Goal: Transaction & Acquisition: Purchase product/service

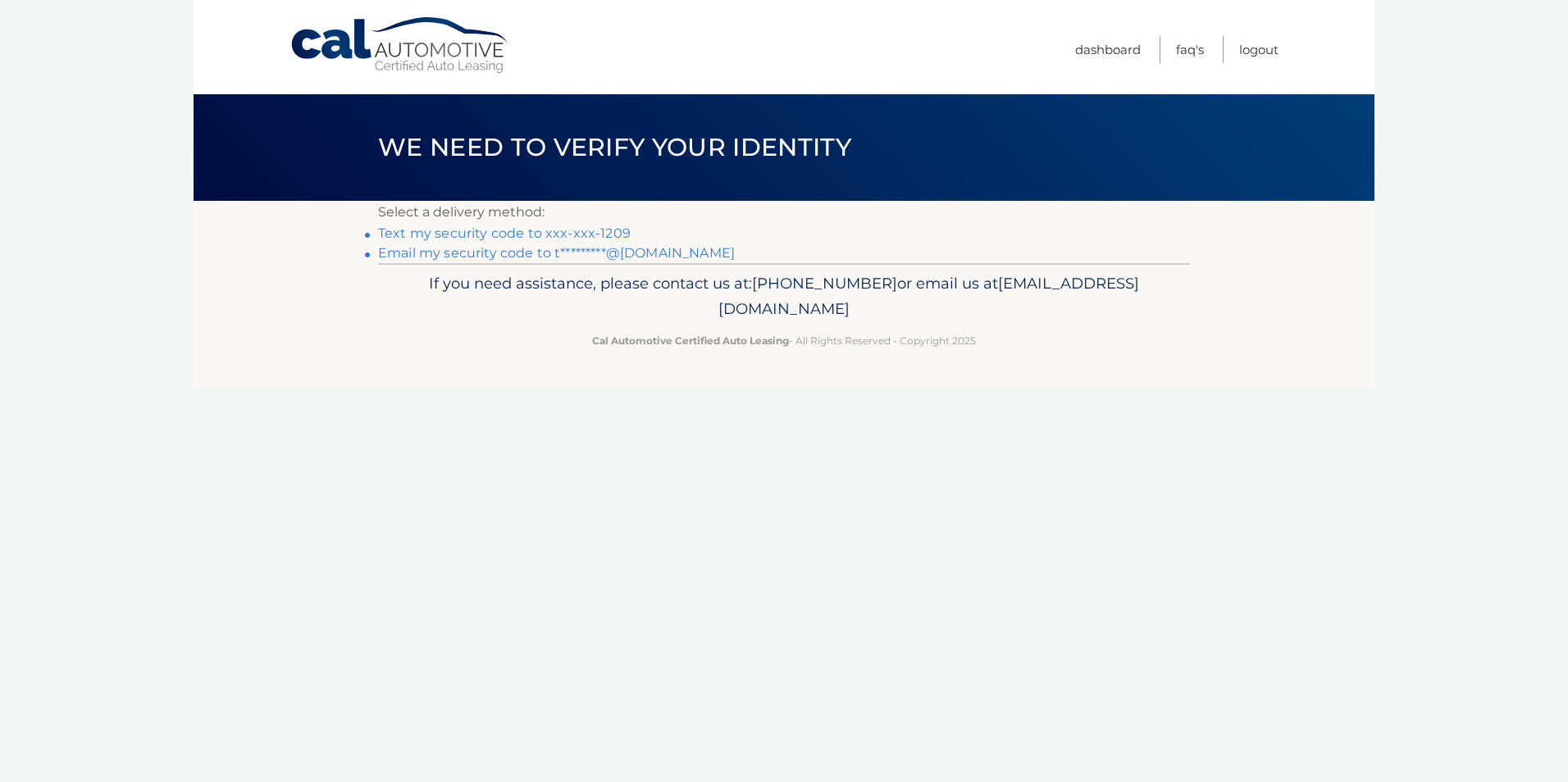
click at [660, 249] on link "Email my security code to t*********@aol.com" at bounding box center [557, 253] width 357 height 15
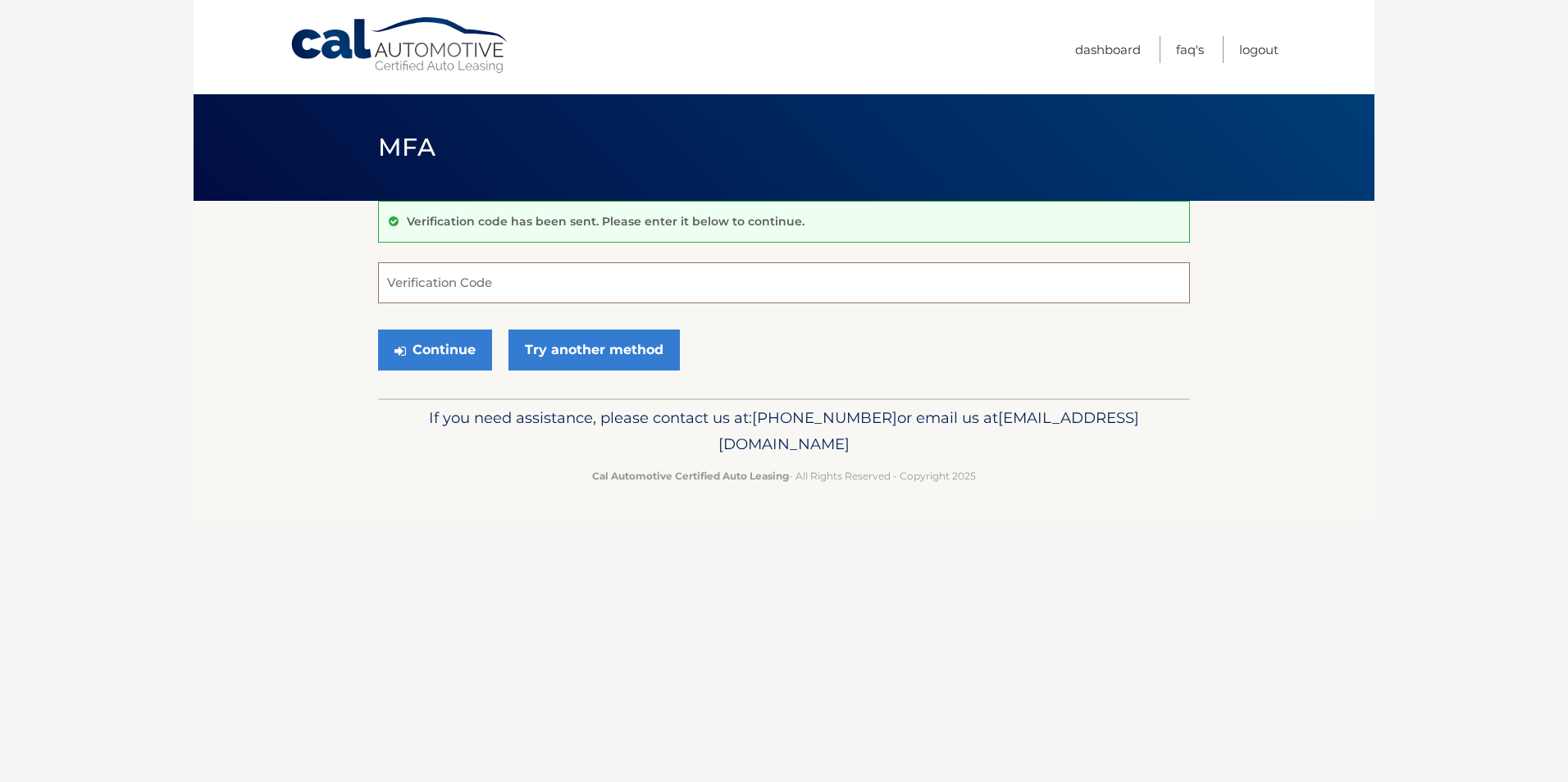
click at [686, 266] on input "Verification Code" at bounding box center [784, 283] width 812 height 41
paste input "531599"
type input "531599"
click at [439, 339] on button "Continue" at bounding box center [436, 350] width 114 height 41
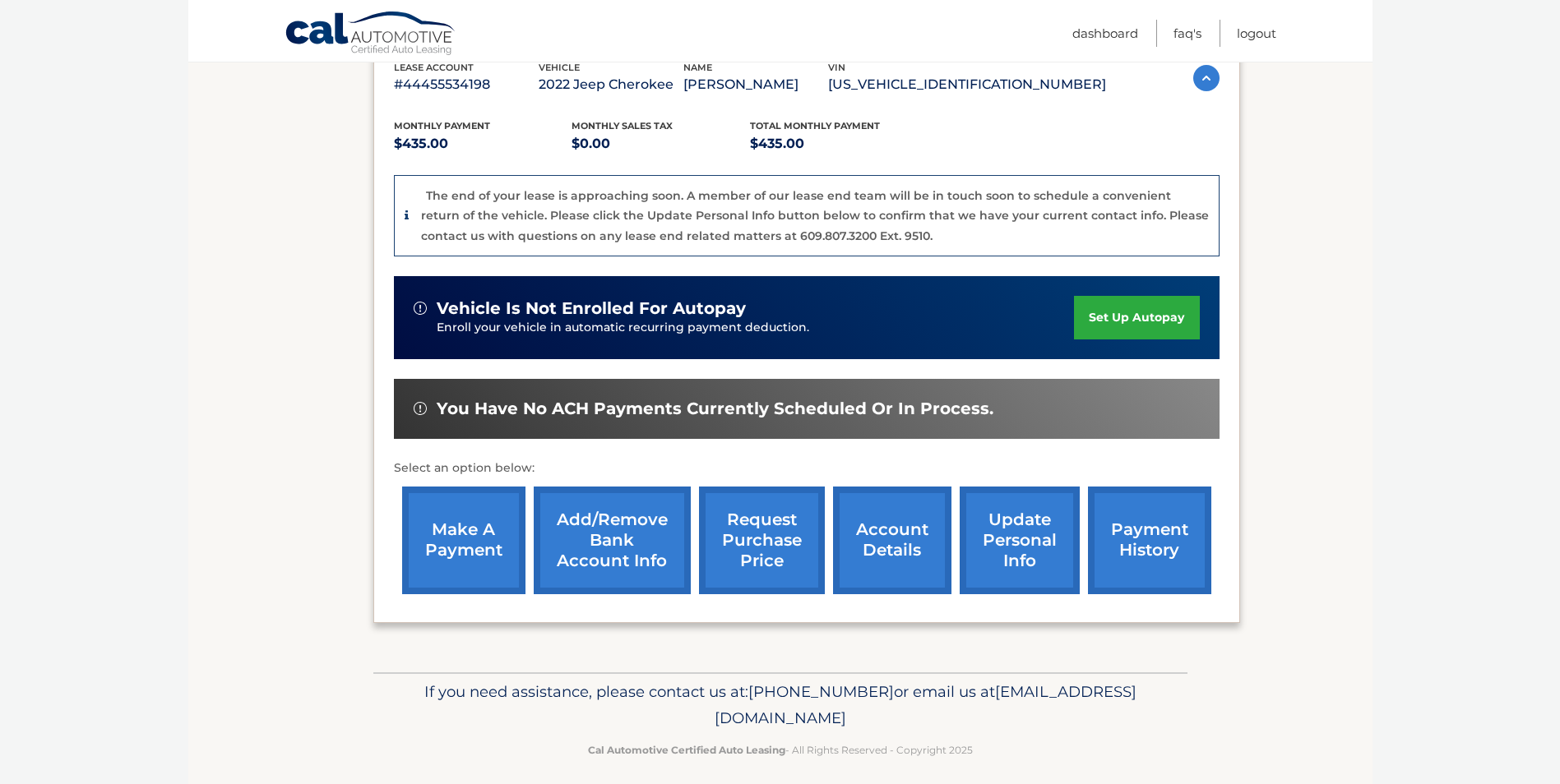
scroll to position [314, 0]
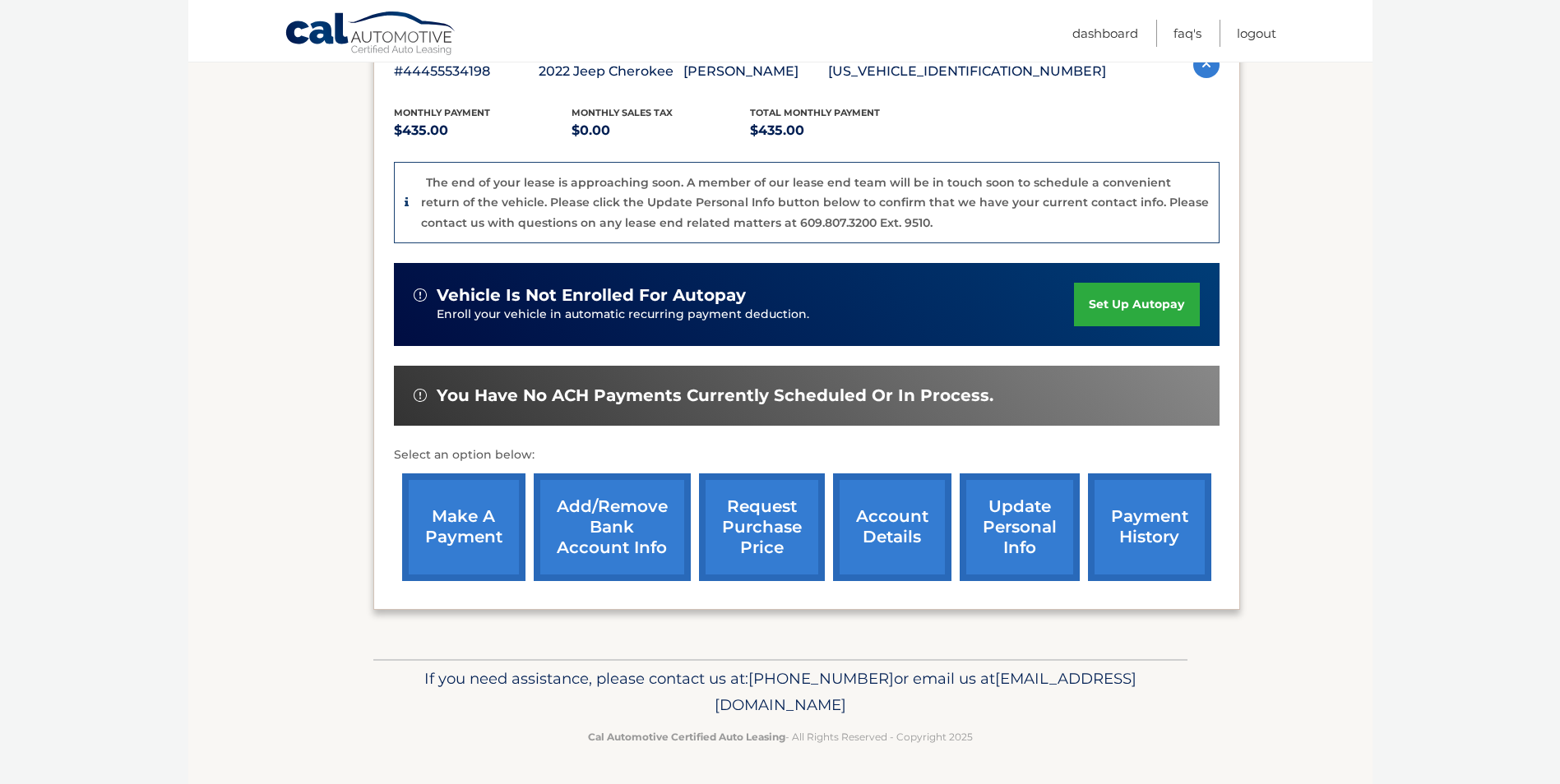
click at [476, 507] on link "make a payment" at bounding box center [463, 527] width 123 height 108
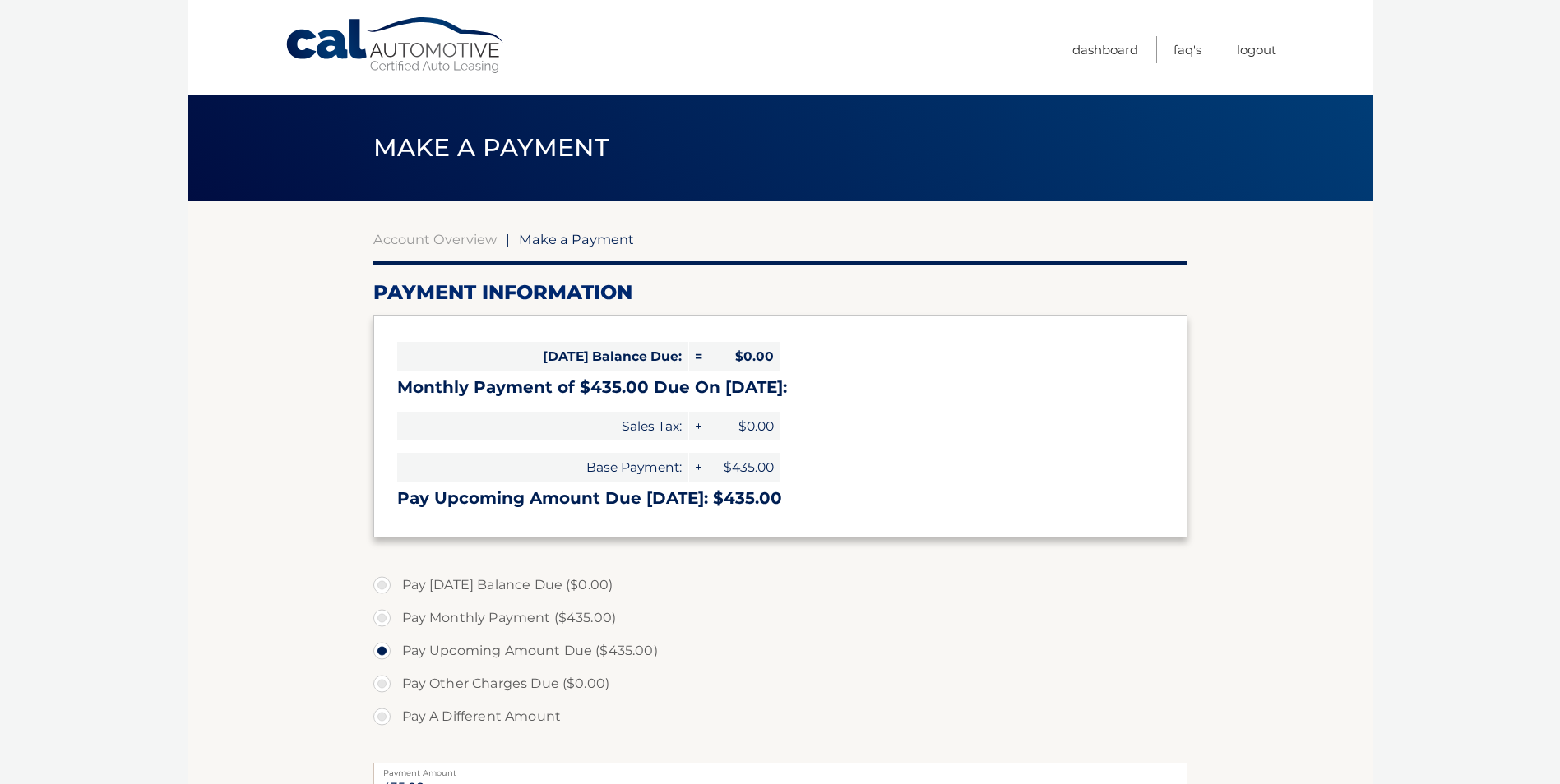
select select "M2ZmNTUyZjAtMWZhMS00NDUzLWJjM2ItZjVmZDA4MmQ3YmJk"
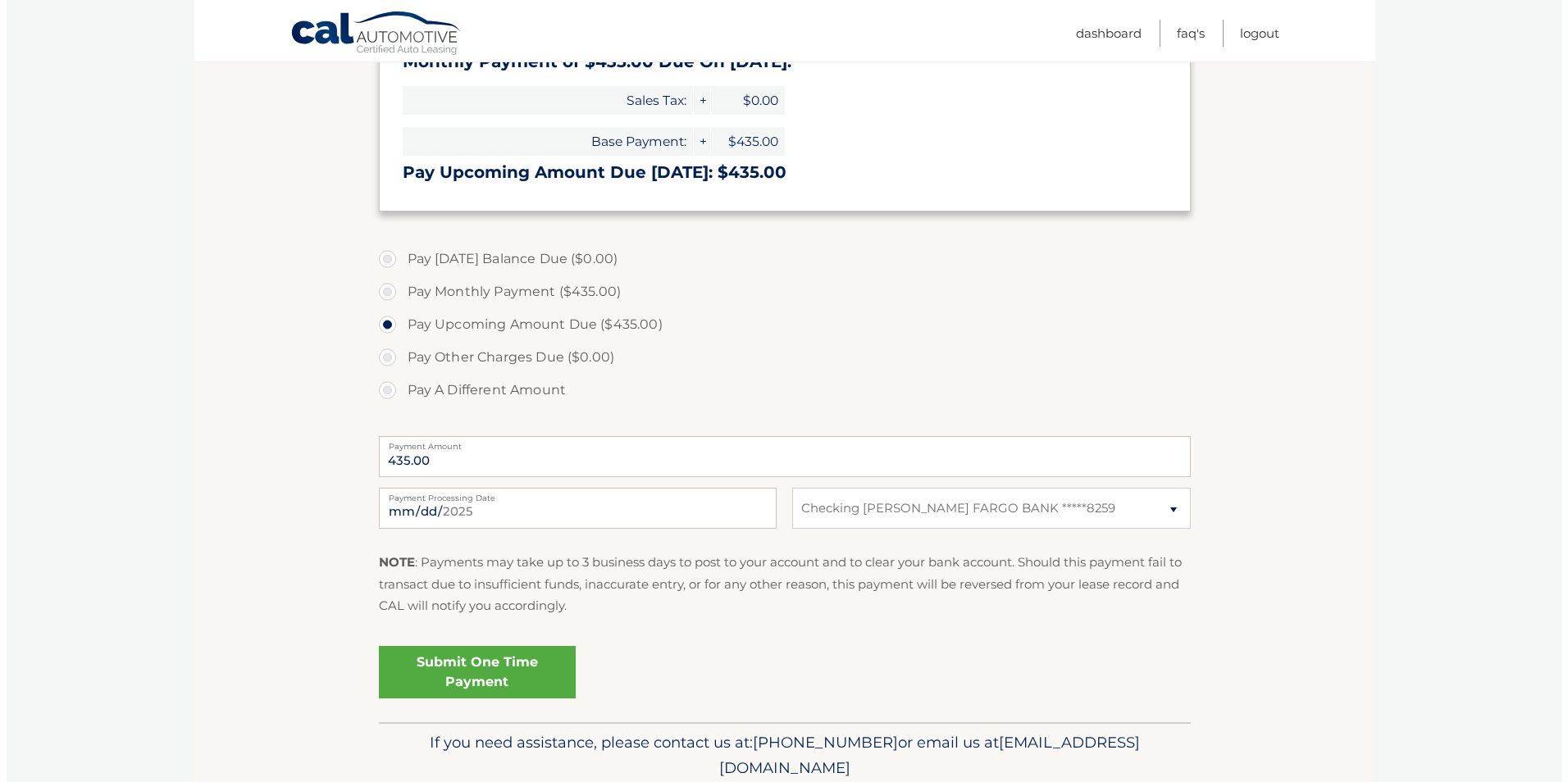
scroll to position [328, 0]
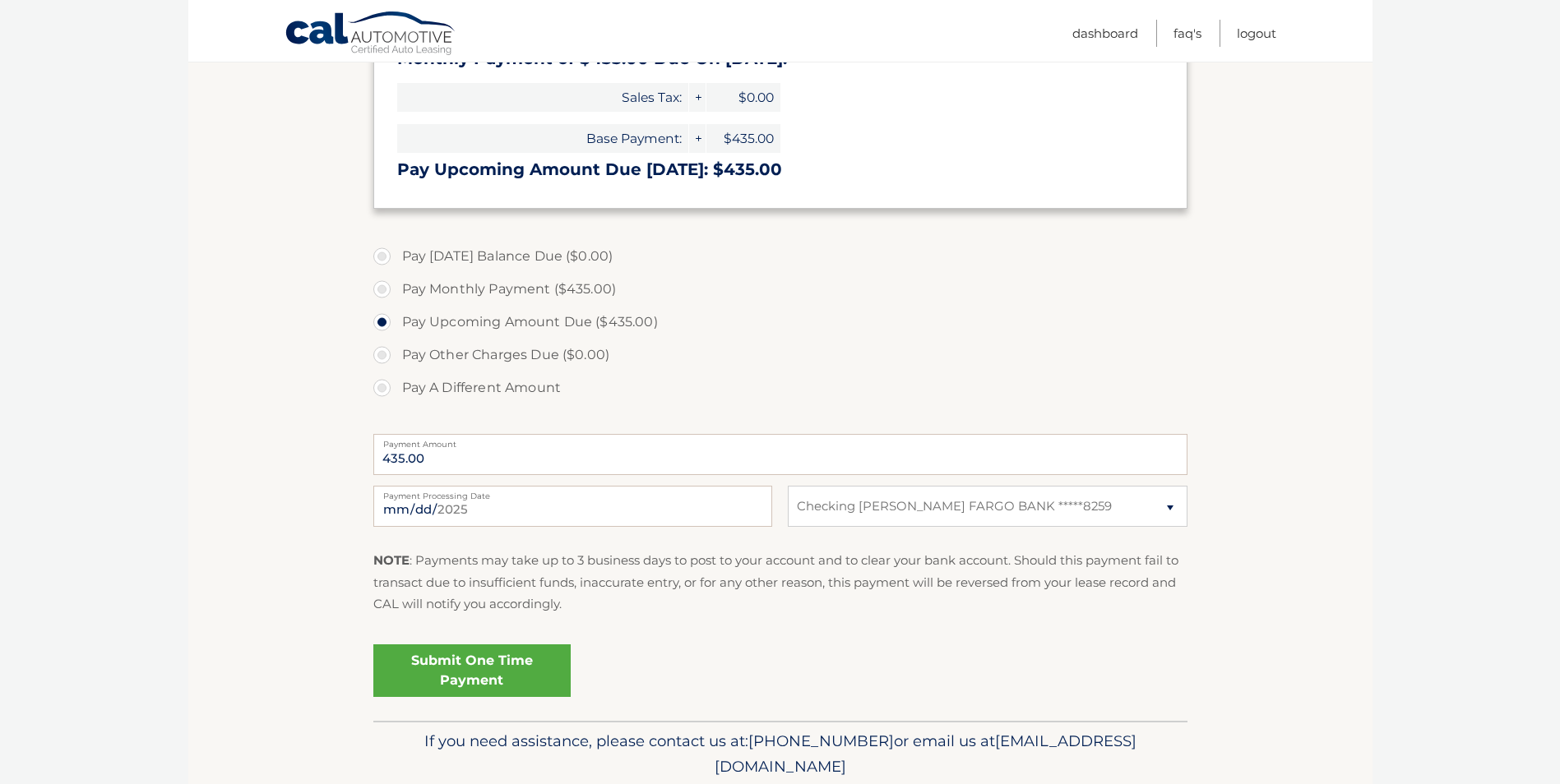
click at [460, 676] on link "Submit One Time Payment" at bounding box center [472, 670] width 197 height 52
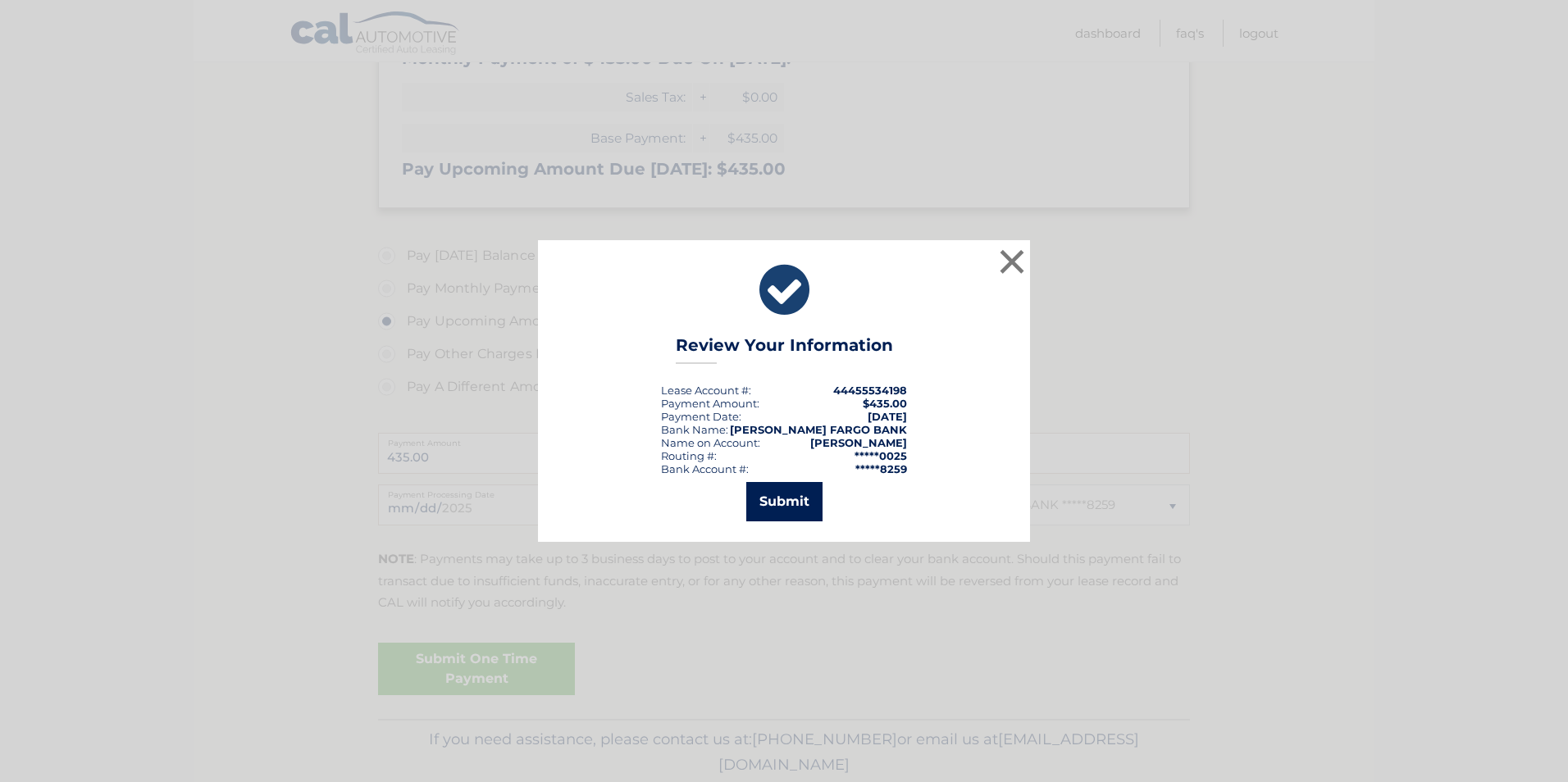
click at [784, 503] on button "Submit" at bounding box center [784, 501] width 76 height 40
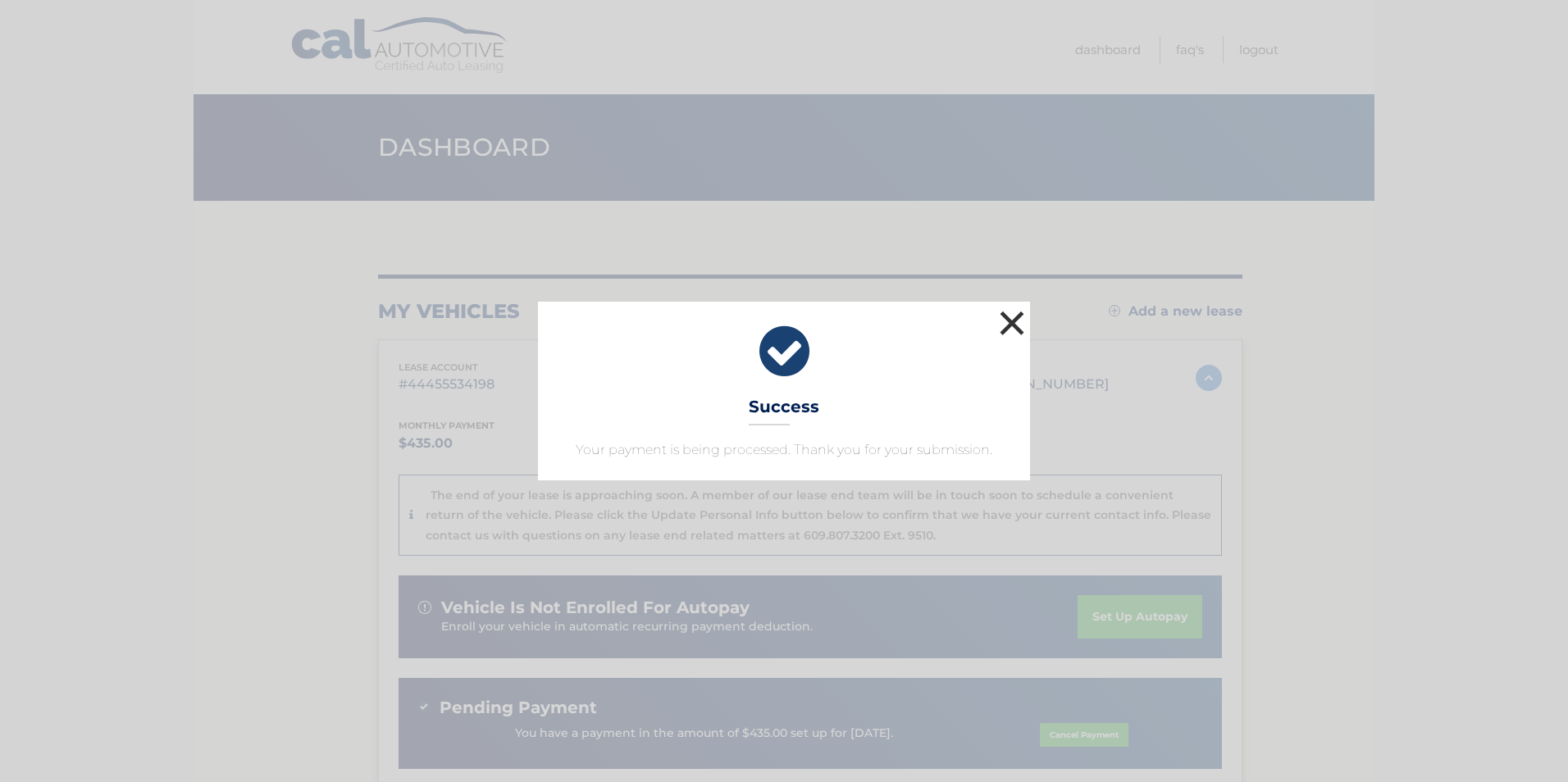
click at [1009, 325] on button "×" at bounding box center [1011, 323] width 33 height 33
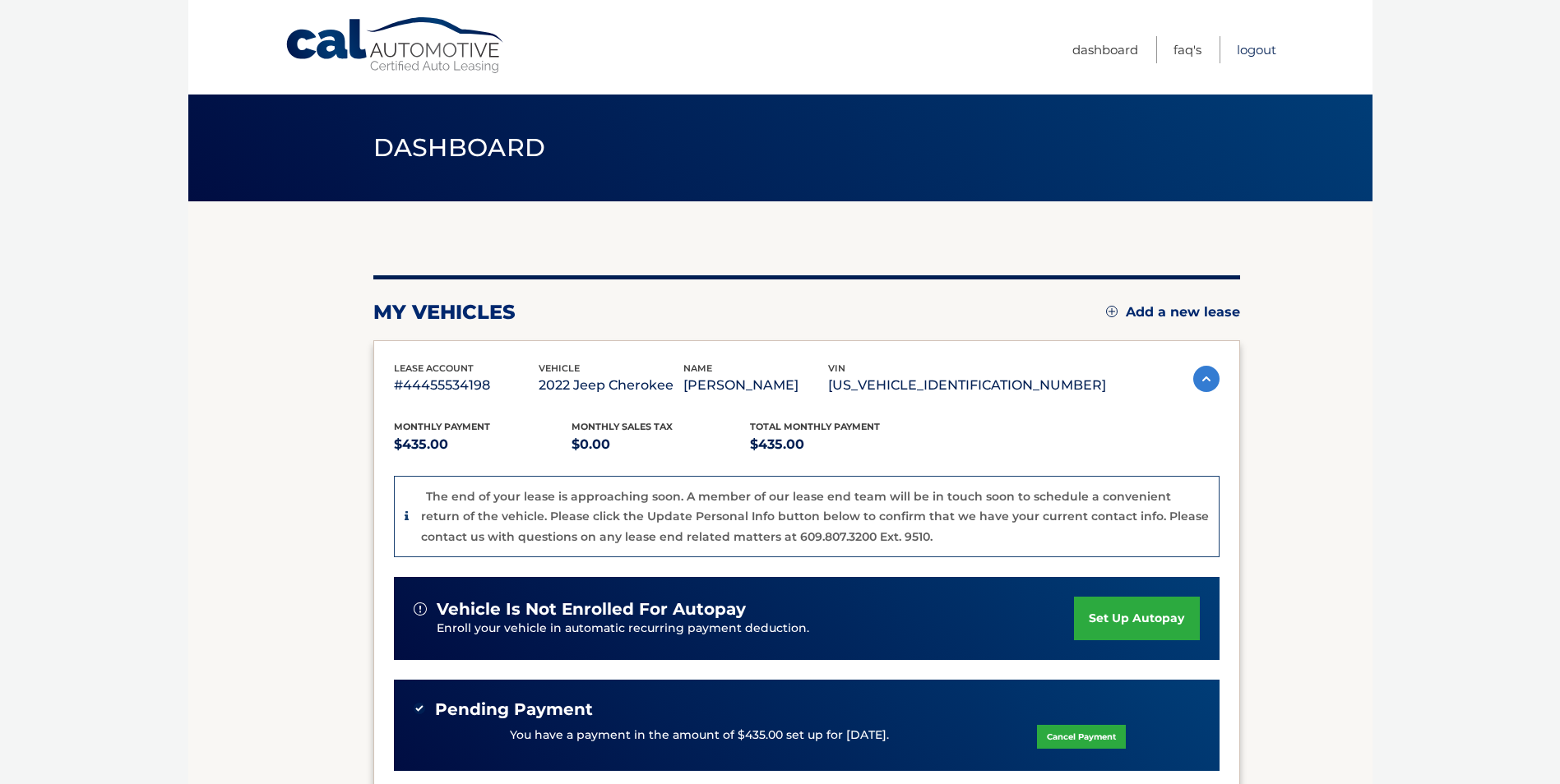
click at [1262, 53] on link "Logout" at bounding box center [1256, 49] width 40 height 27
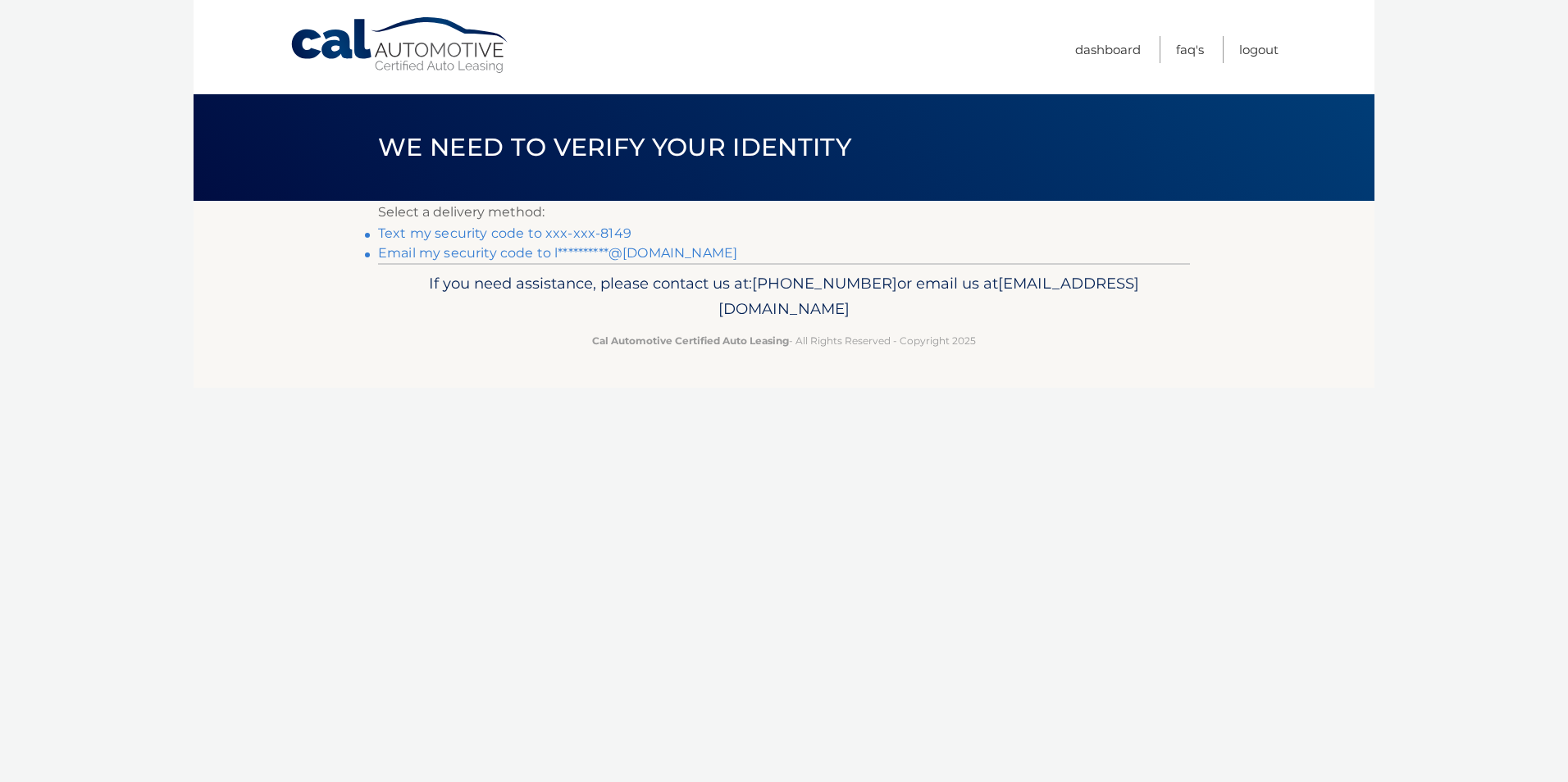
click at [622, 255] on link "**********" at bounding box center [558, 253] width 359 height 15
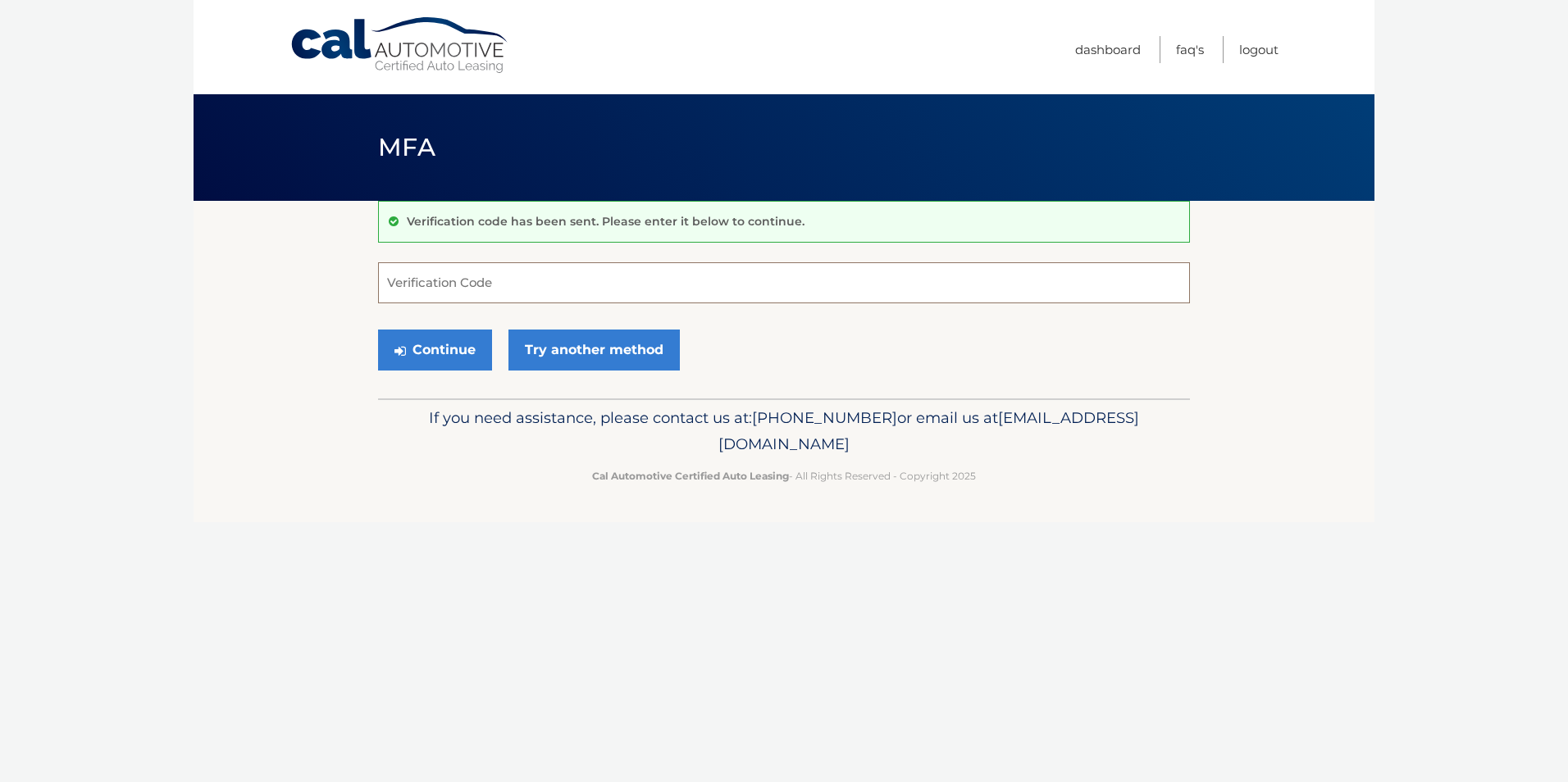
click at [528, 269] on input "Verification Code" at bounding box center [784, 283] width 812 height 41
paste input "629494"
type input "629494"
click at [458, 349] on button "Continue" at bounding box center [436, 350] width 114 height 41
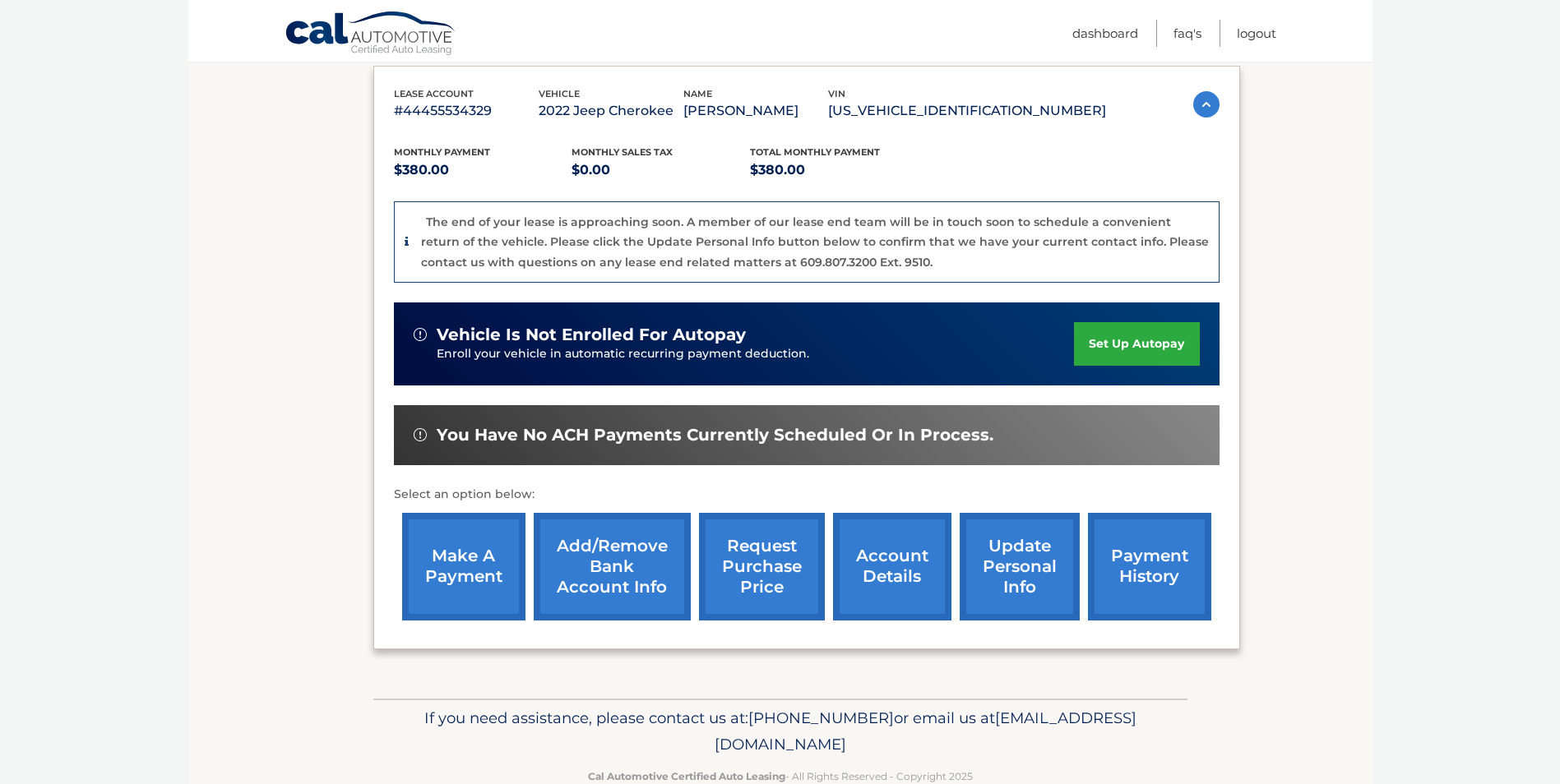
scroll to position [314, 0]
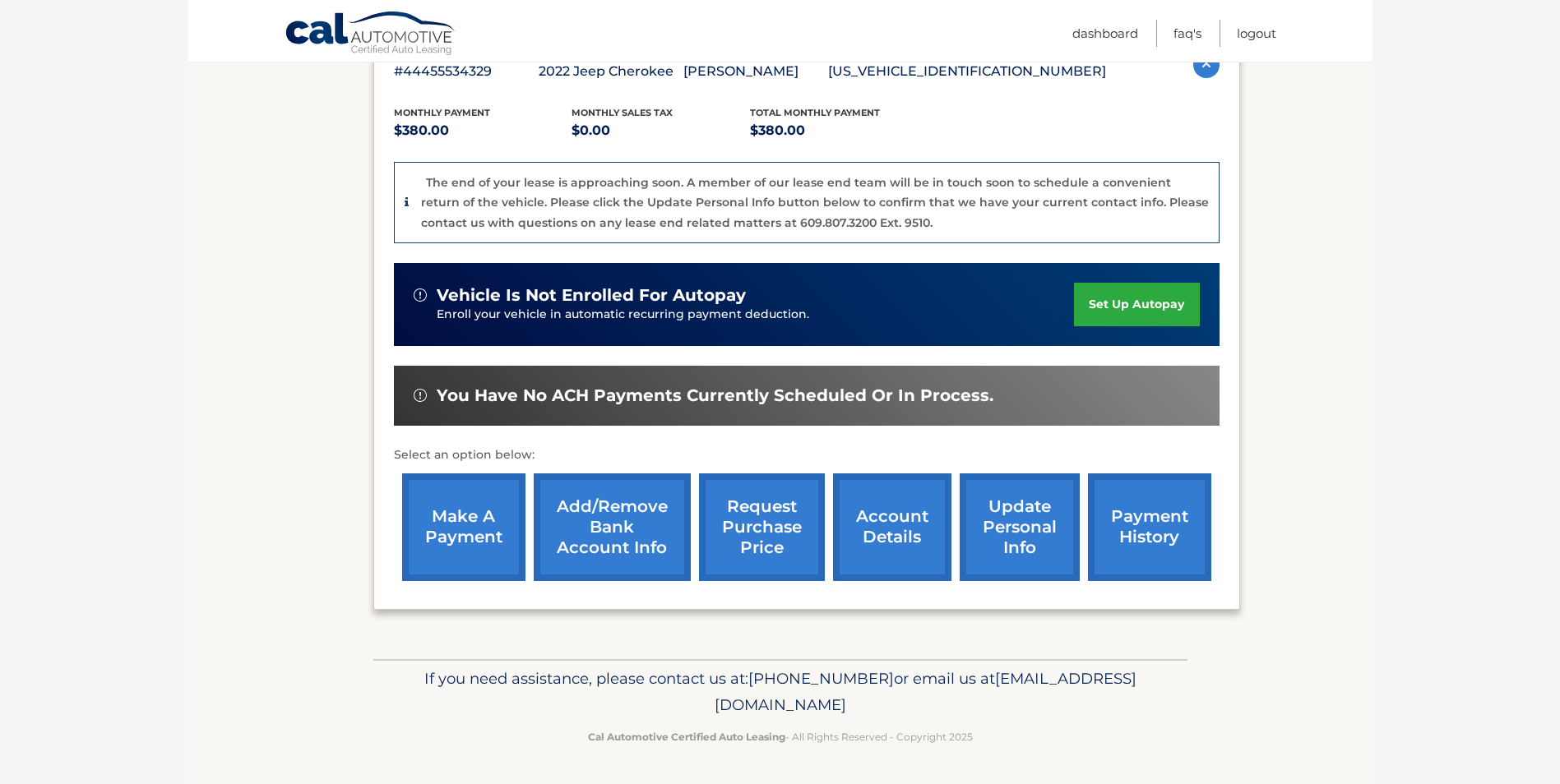
click at [471, 524] on link "make a payment" at bounding box center [463, 527] width 123 height 108
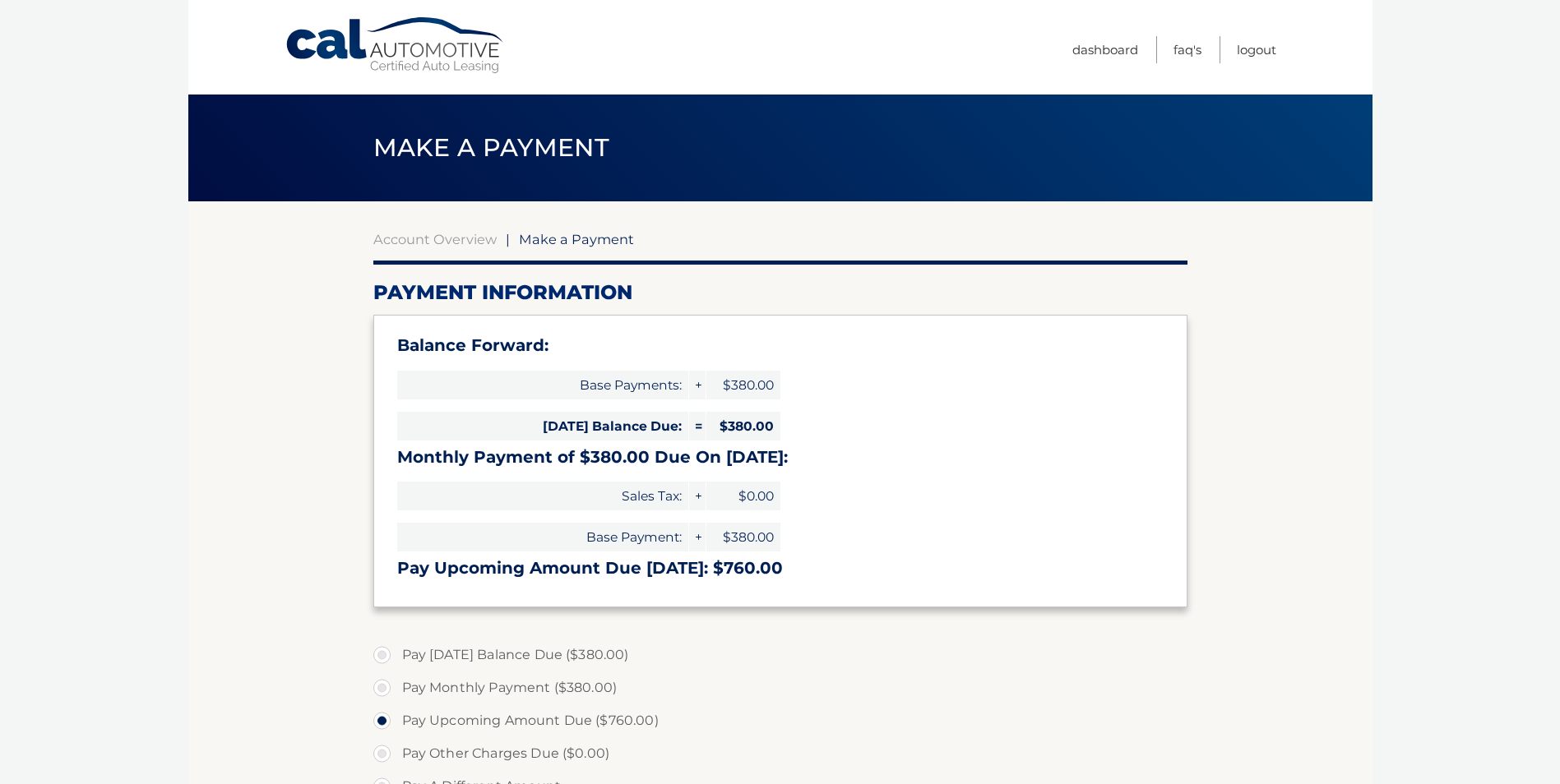
select select "NGNjMGFmMGEtN2FmYi00YTBkLWJiN2MtODUxOWI5ZDhiMzI4"
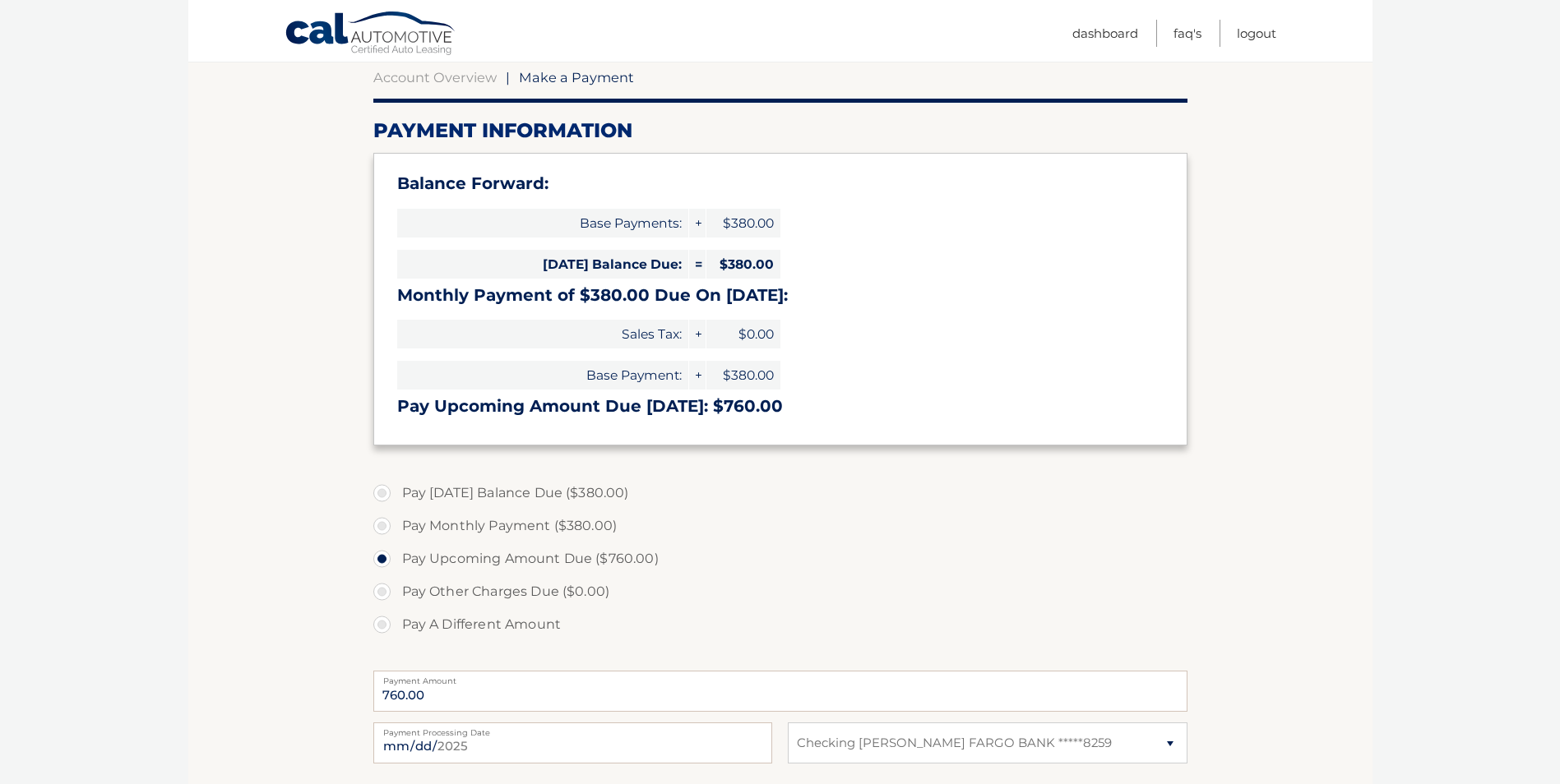
scroll to position [164, 0]
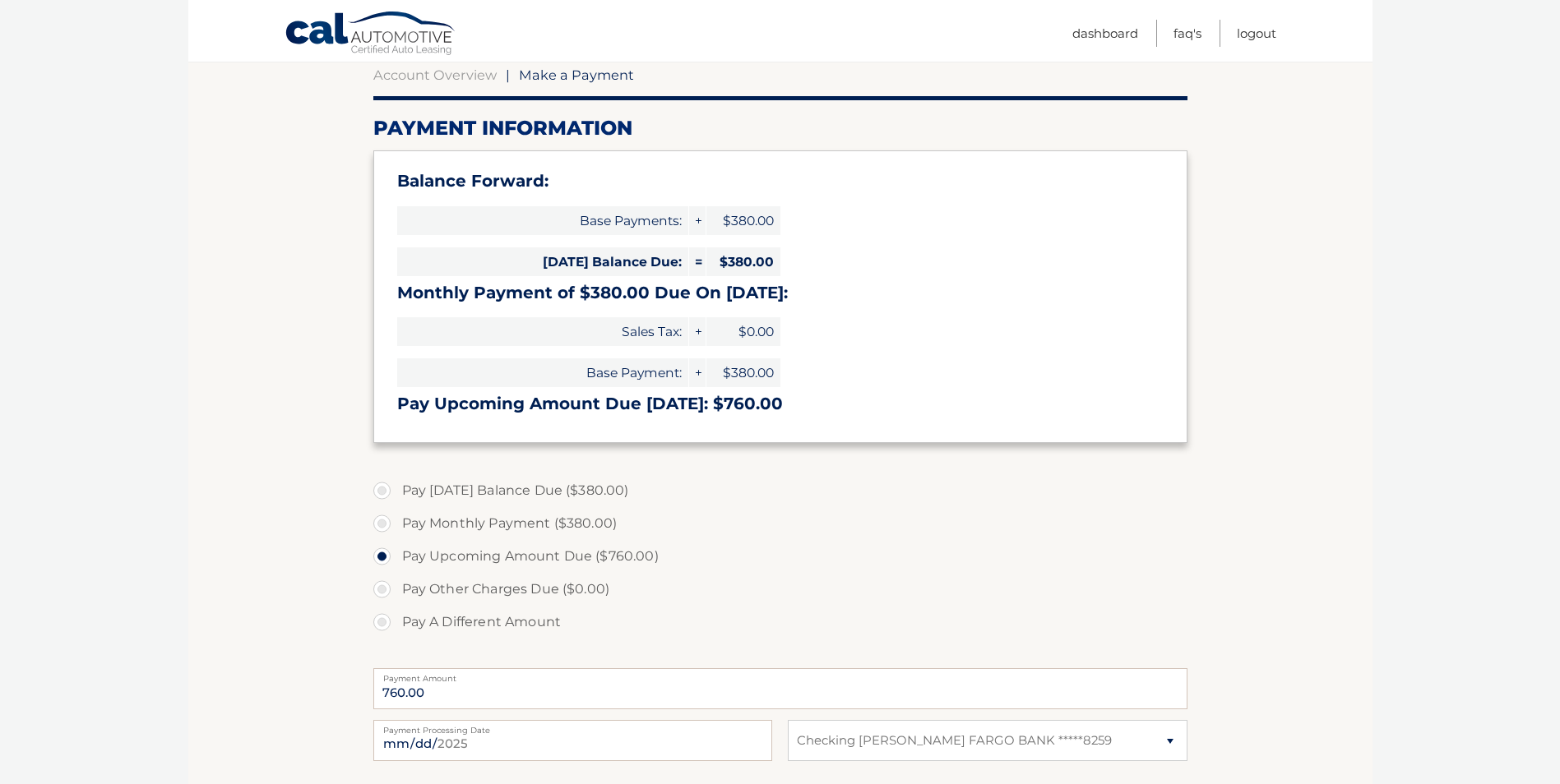
click at [460, 490] on label "Pay Today's Balance Due ($380.00)" at bounding box center [780, 491] width 814 height 33
click at [396, 490] on input "Pay Today's Balance Due ($380.00)" at bounding box center [387, 487] width 17 height 26
radio input "true"
type input "380.00"
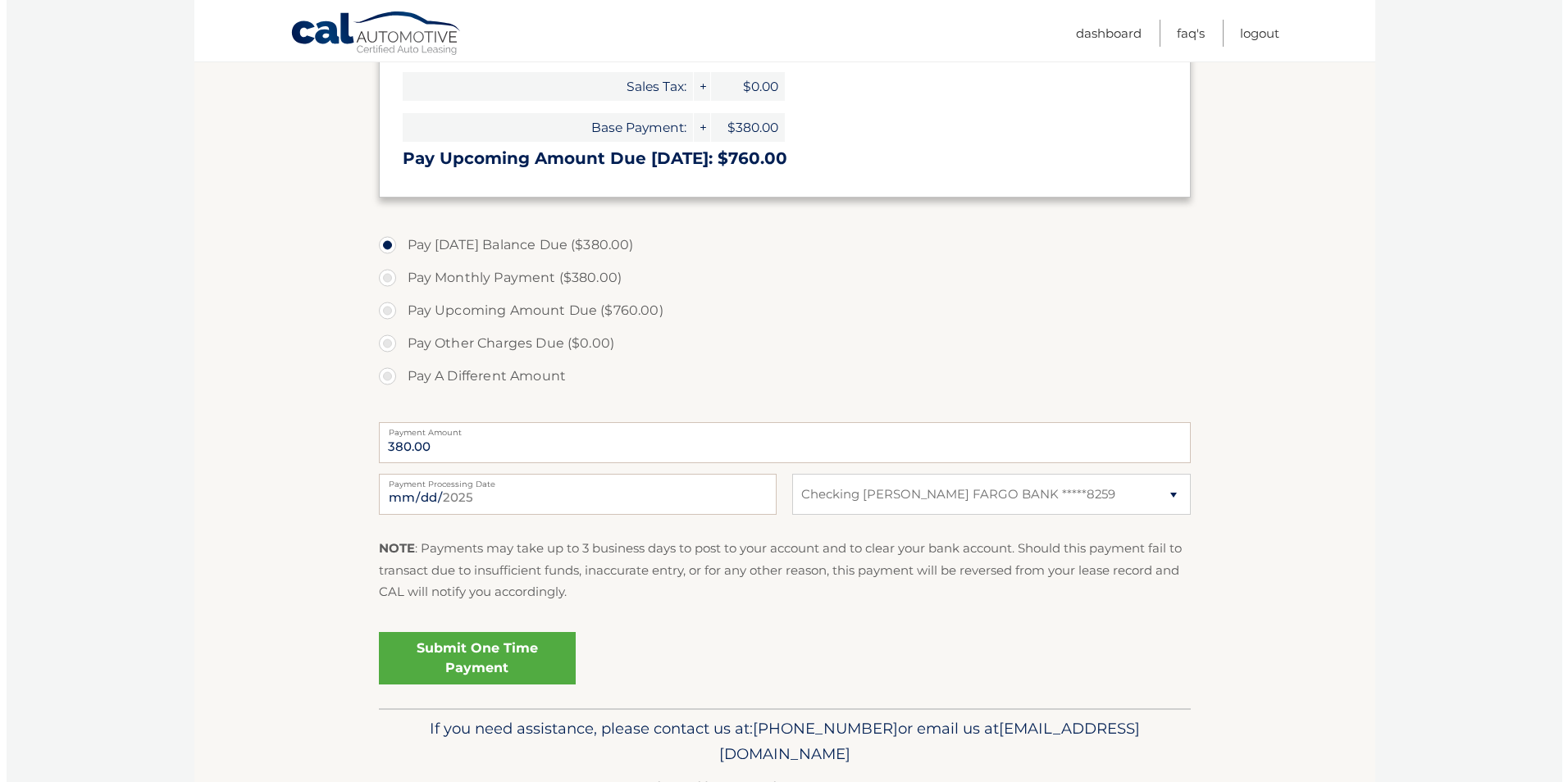
scroll to position [410, 0]
click at [509, 657] on link "Submit One Time Payment" at bounding box center [470, 656] width 196 height 52
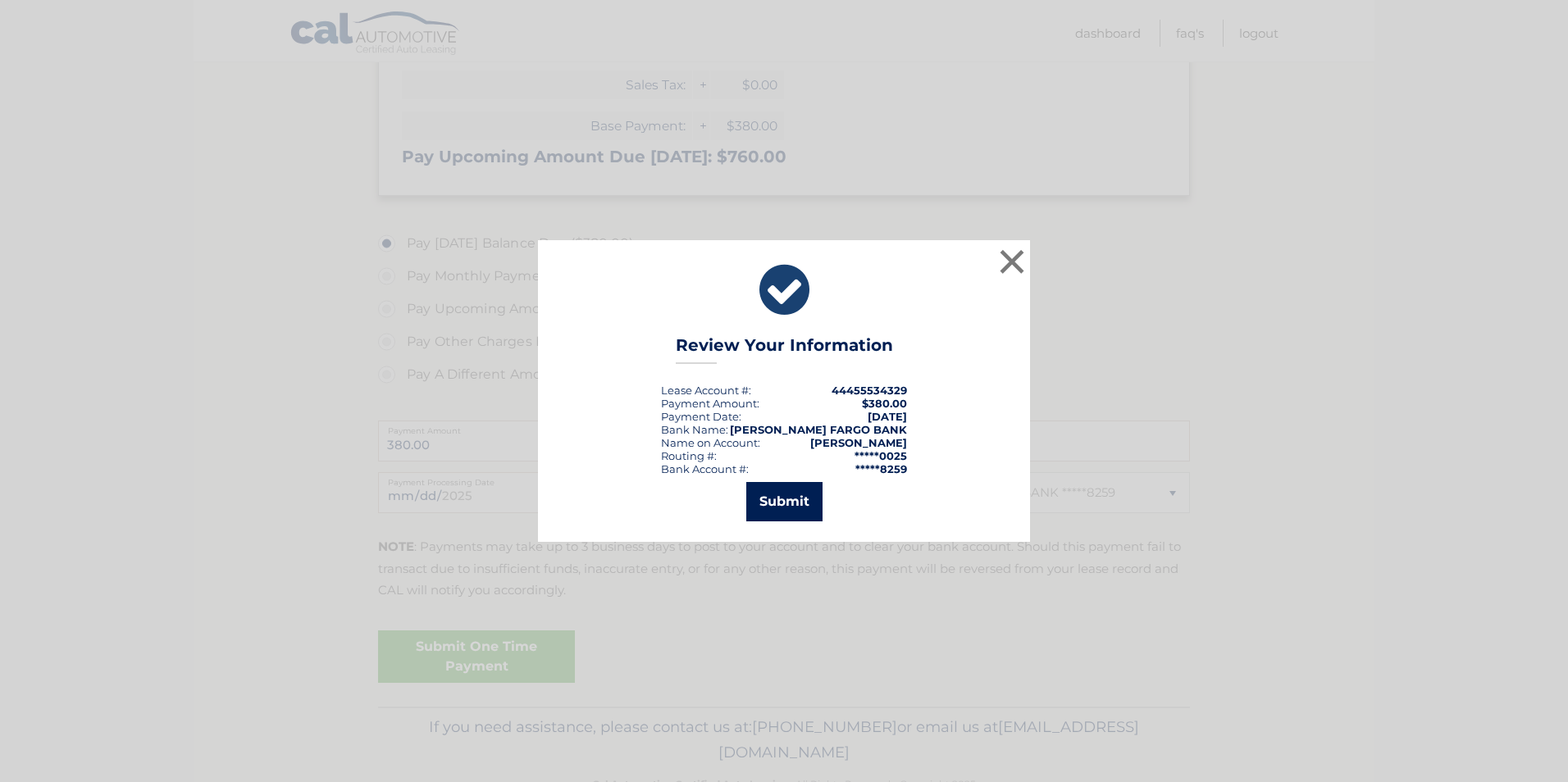
click at [789, 508] on button "Submit" at bounding box center [784, 501] width 76 height 40
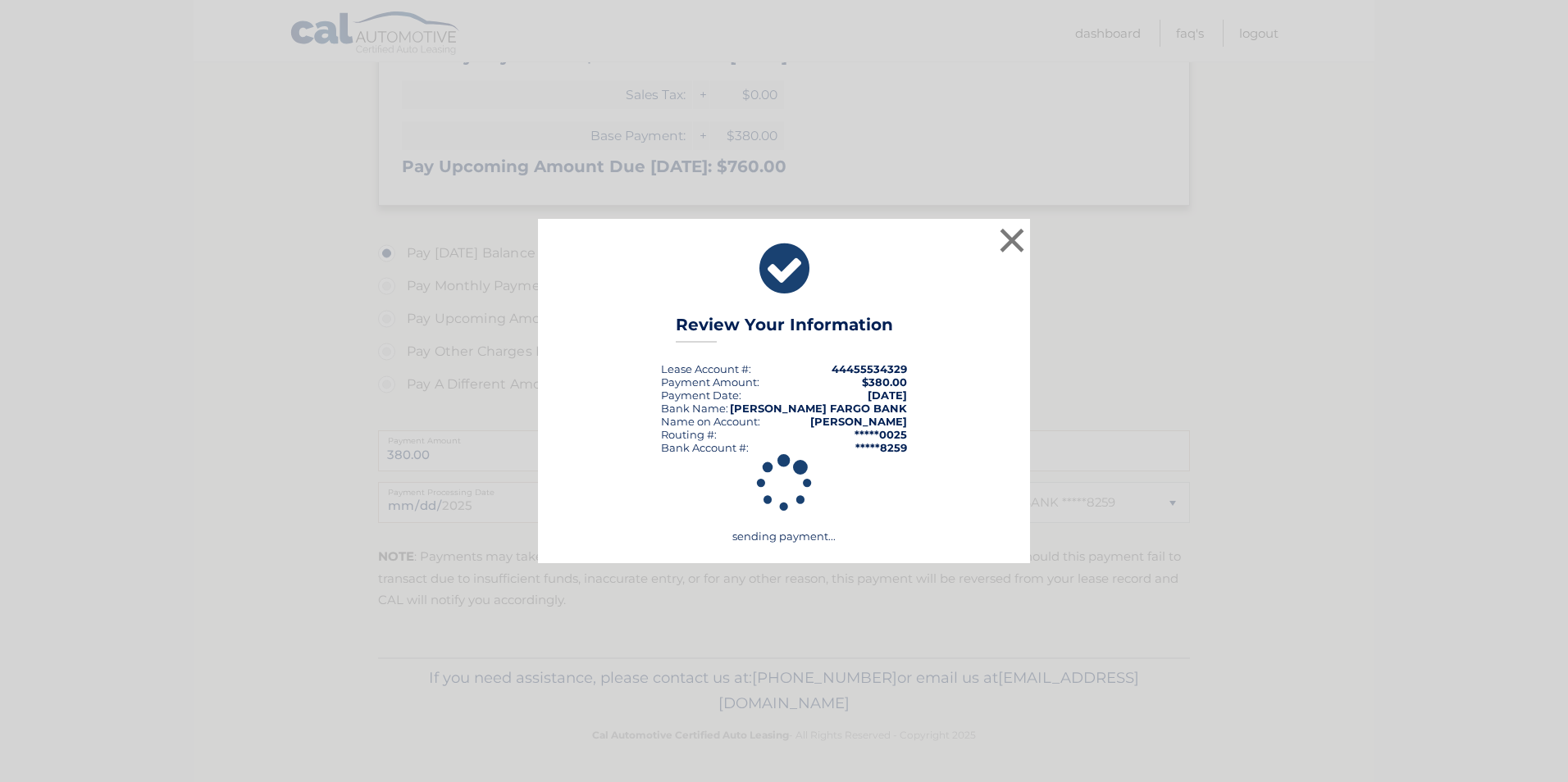
scroll to position [400, 0]
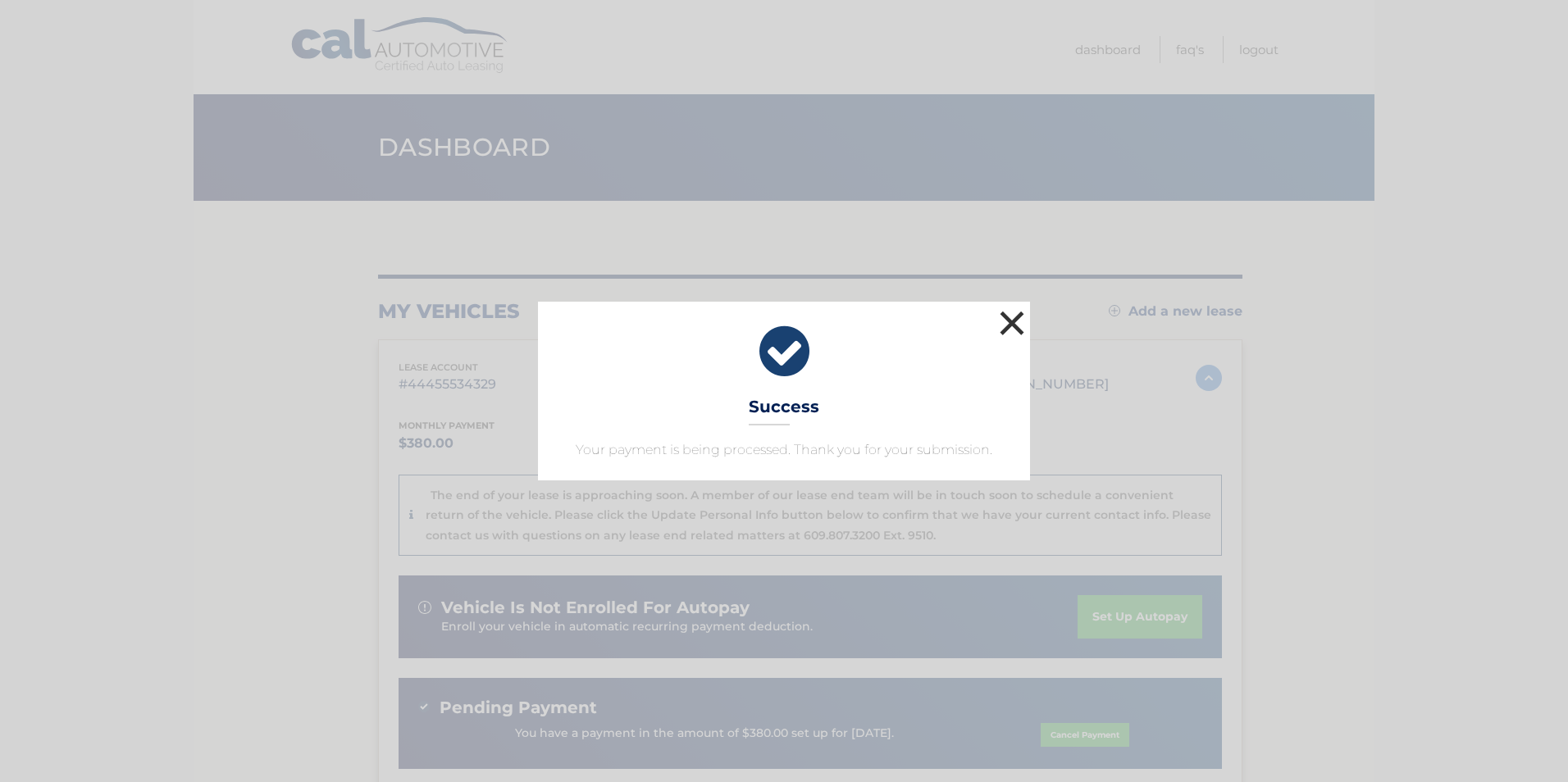
click at [1011, 325] on button "×" at bounding box center [1011, 323] width 33 height 33
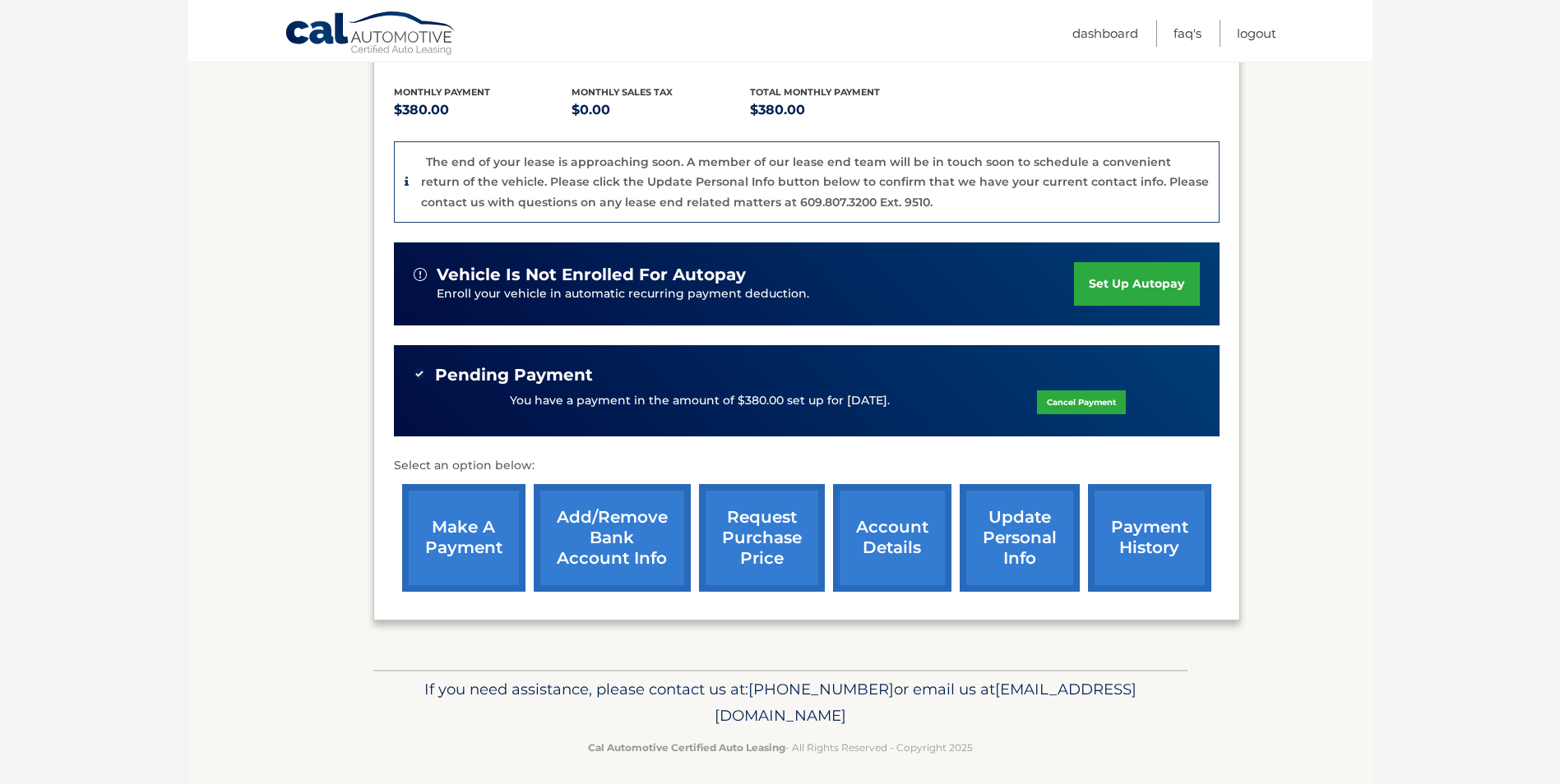
scroll to position [345, 0]
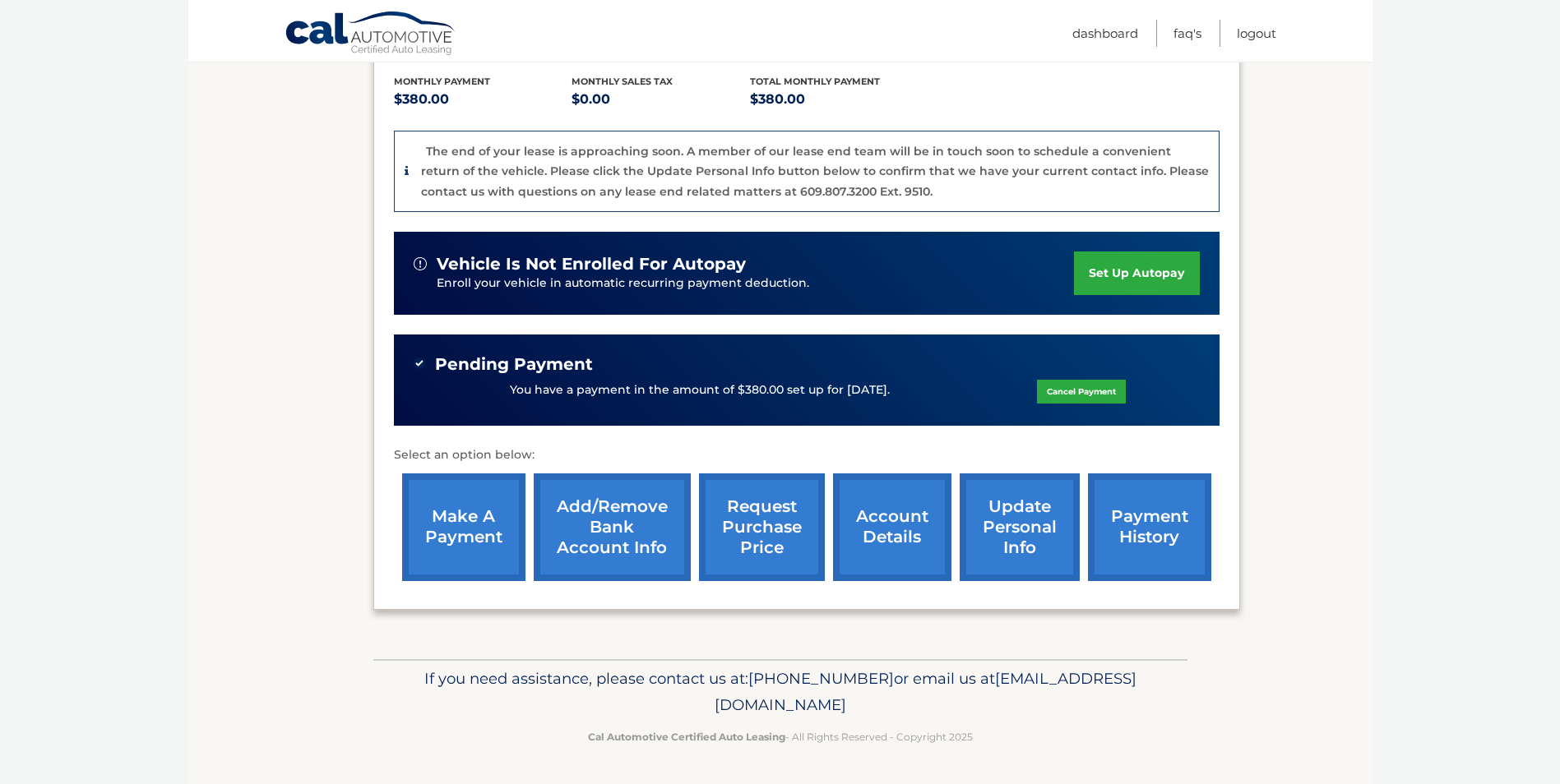
click at [886, 539] on link "account details" at bounding box center [892, 527] width 118 height 108
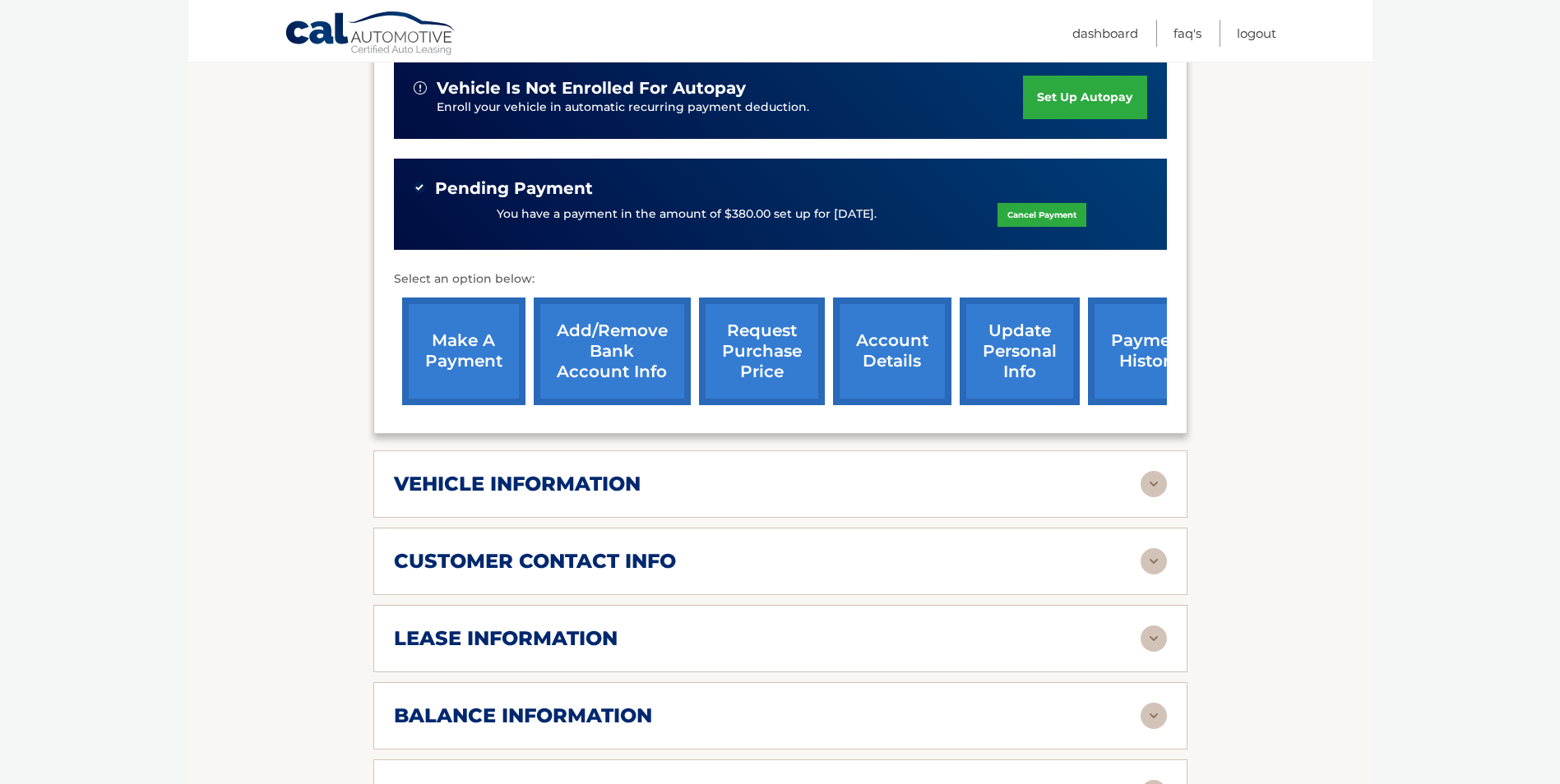
scroll to position [493, 0]
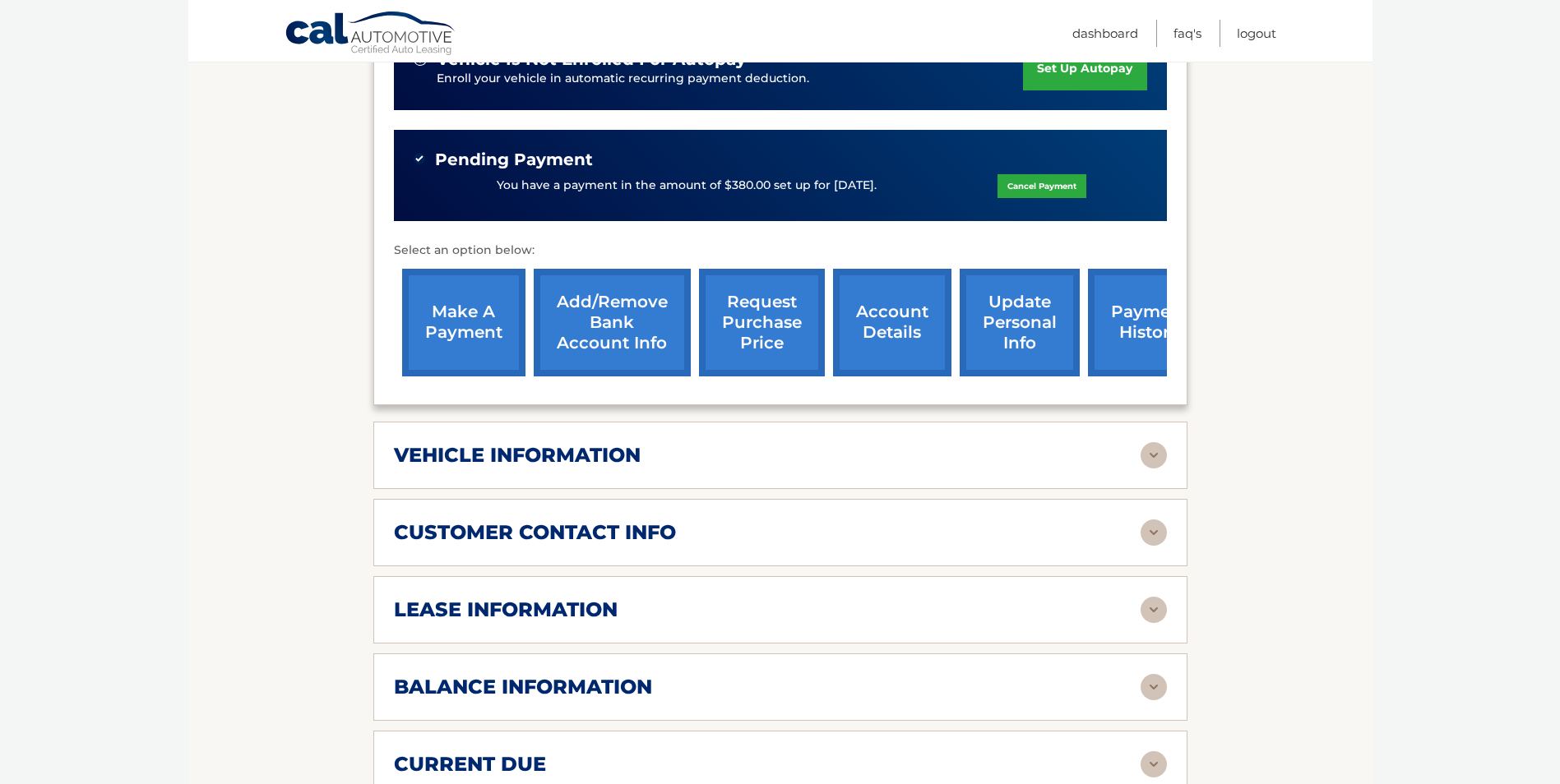
click at [803, 598] on div "lease information" at bounding box center [767, 609] width 747 height 24
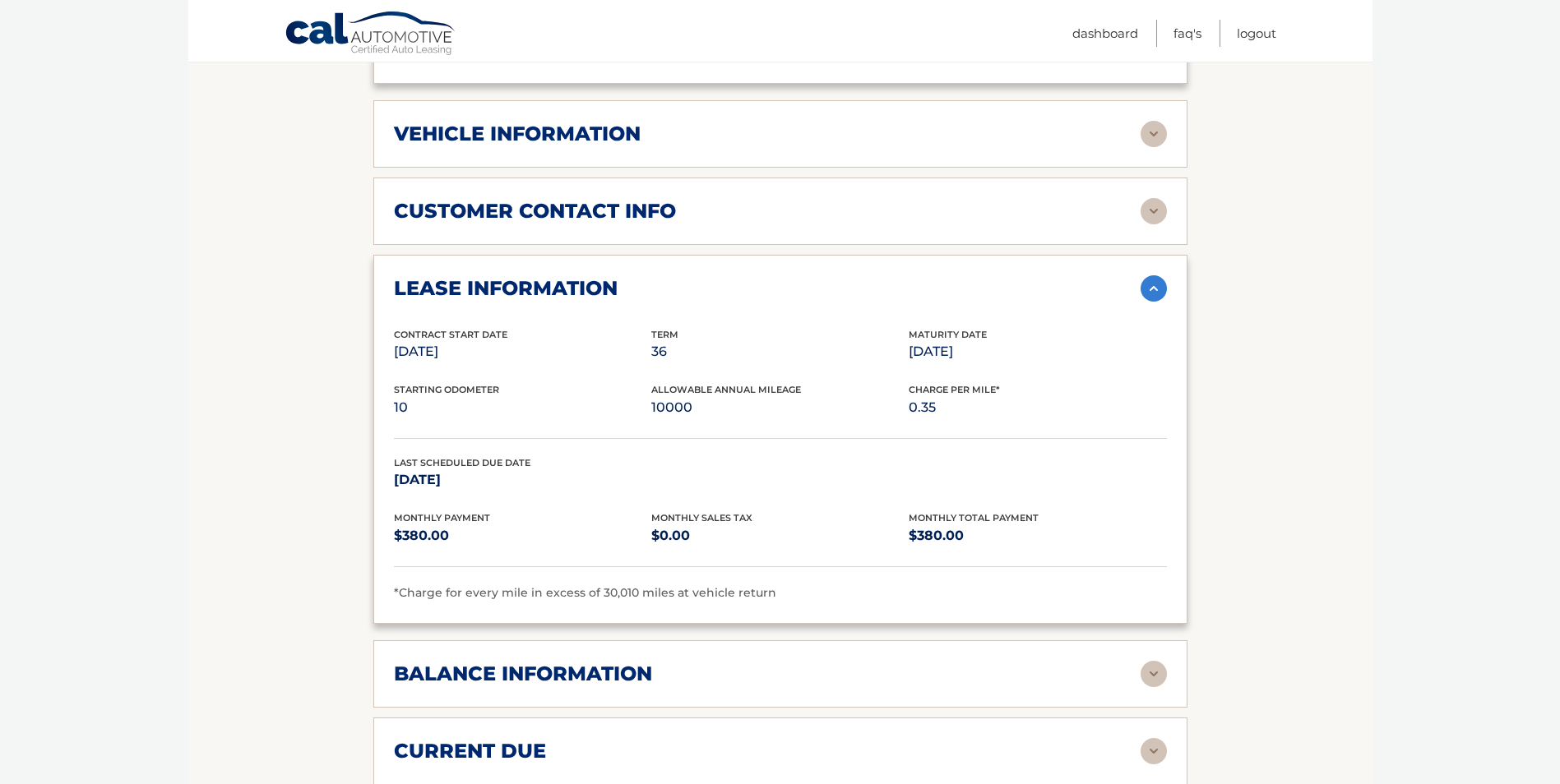
scroll to position [904, 0]
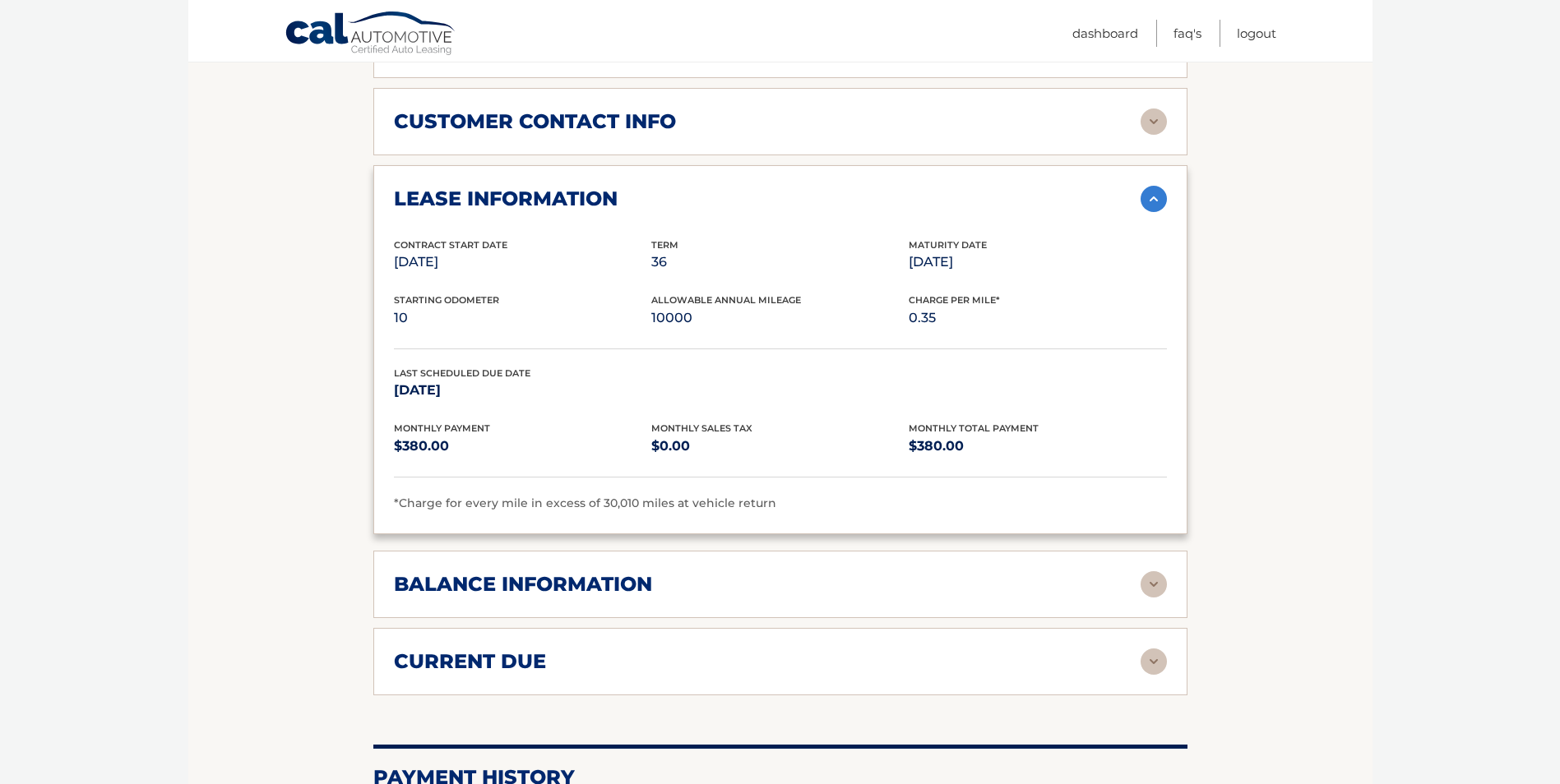
click at [786, 649] on div "current due" at bounding box center [767, 661] width 747 height 24
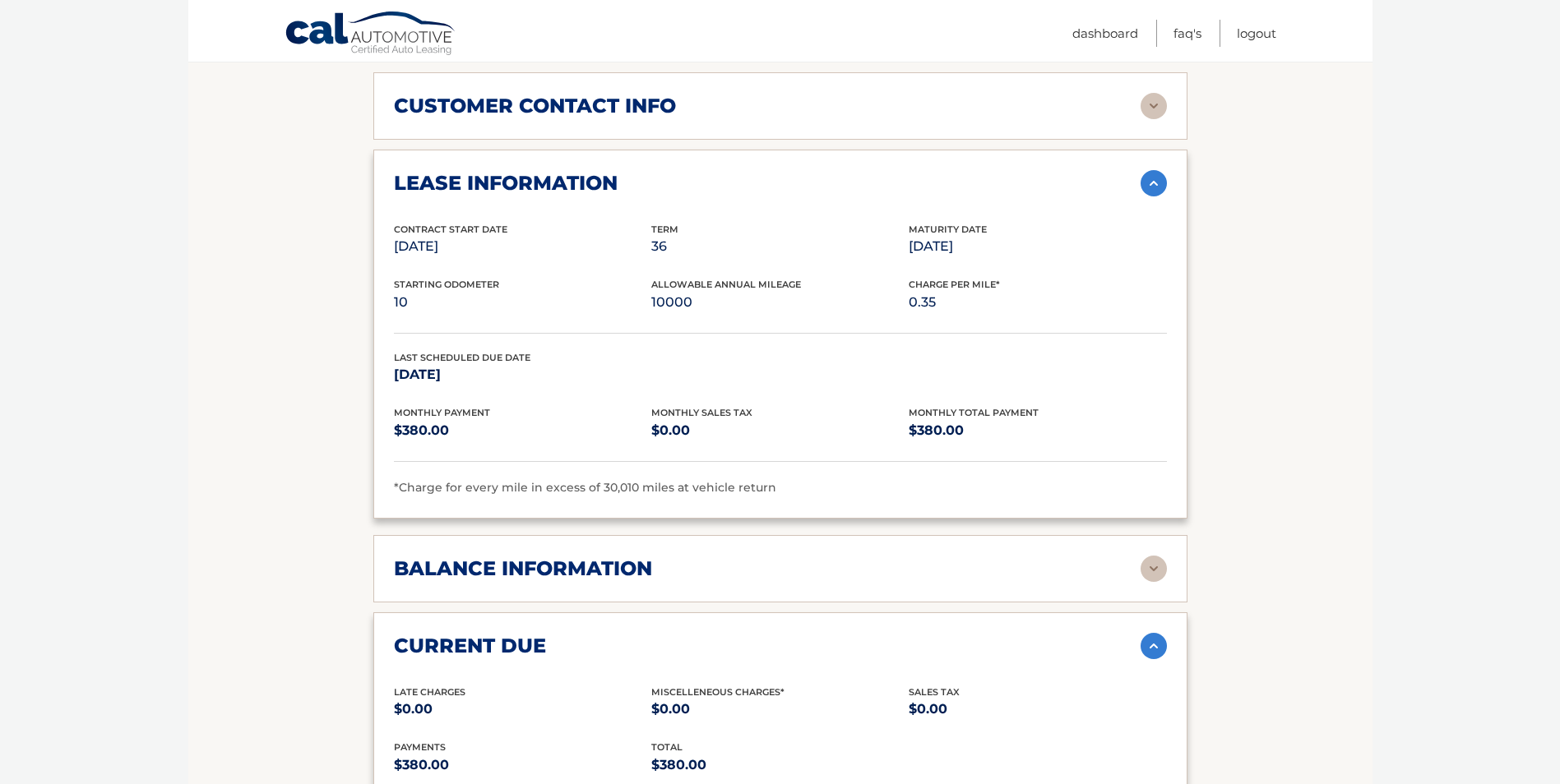
scroll to position [822, 0]
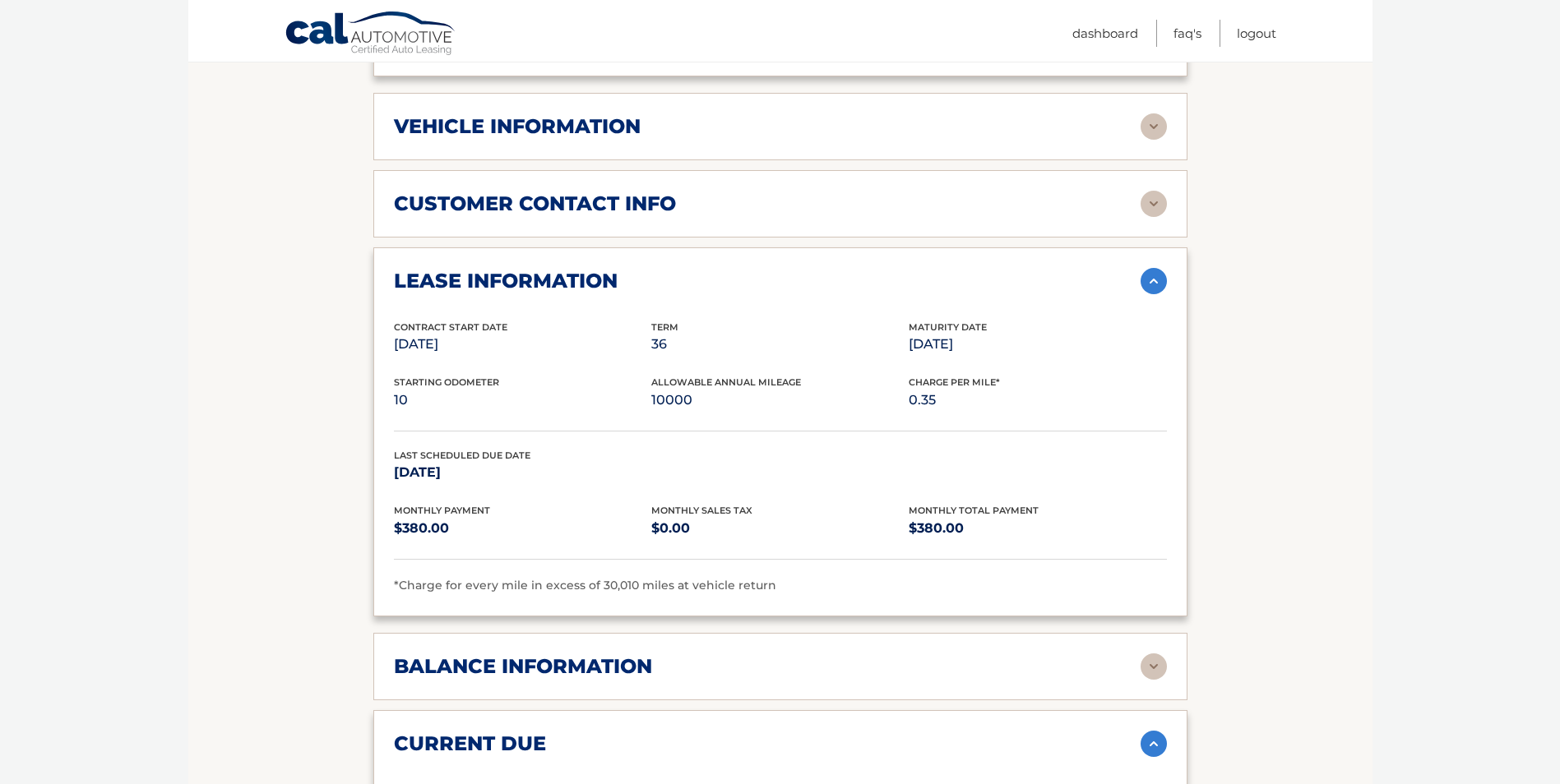
click at [778, 633] on div "balance information Payments Received 35 Payments Remaining 1 Next Payment will…" at bounding box center [780, 666] width 814 height 67
click at [767, 654] on div "balance information" at bounding box center [767, 666] width 747 height 24
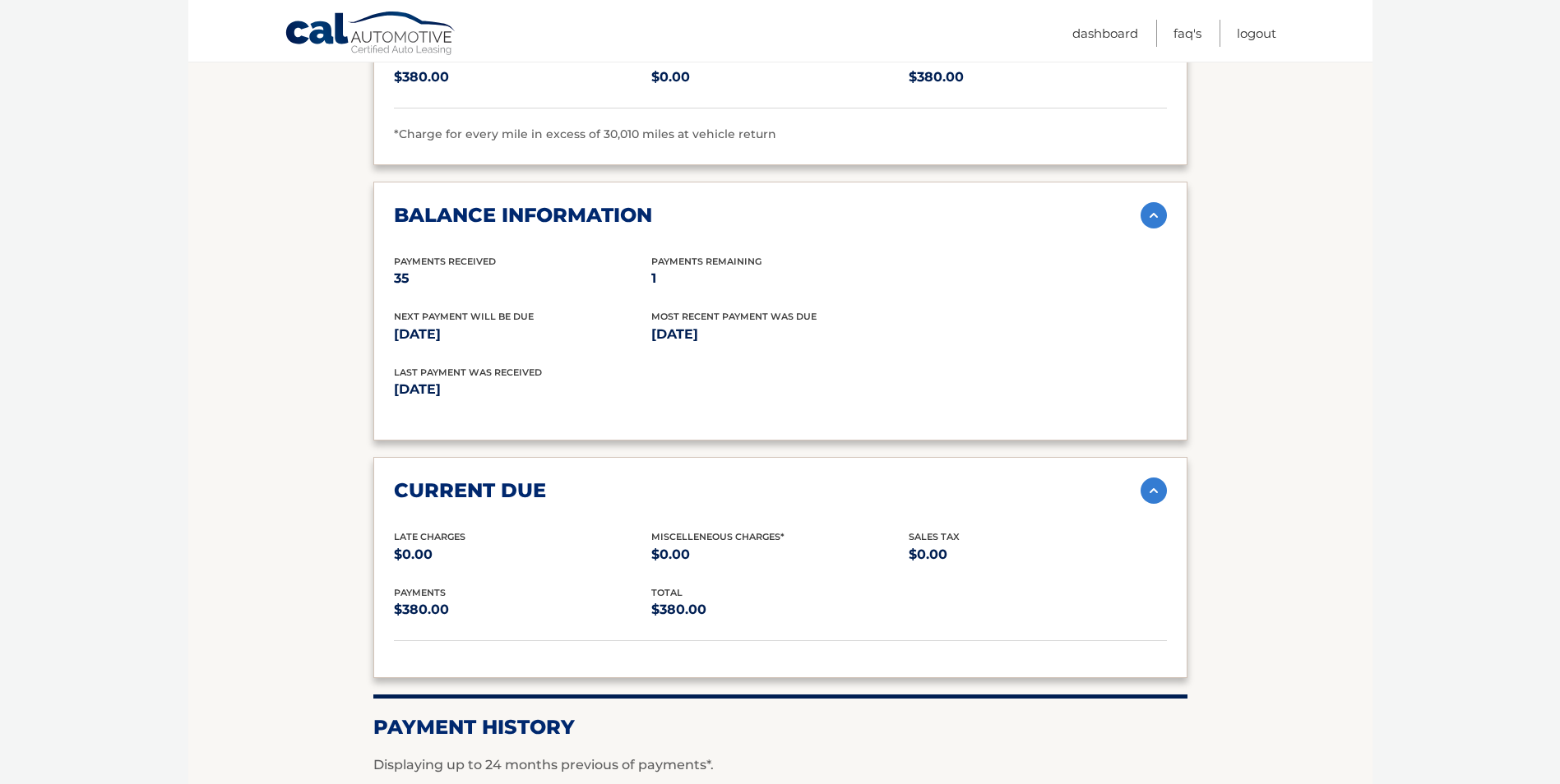
scroll to position [1315, 0]
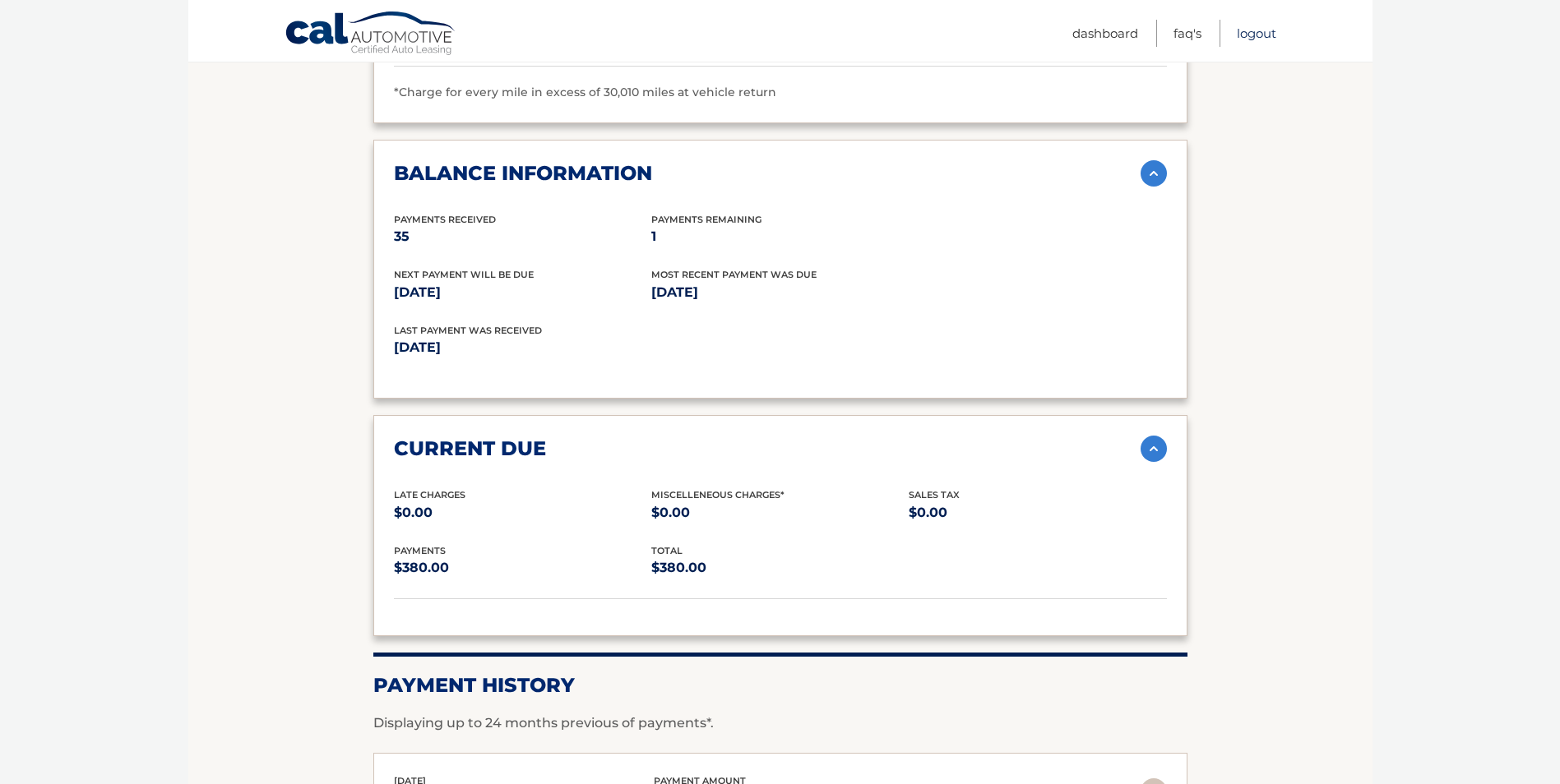
click at [1254, 34] on link "Logout" at bounding box center [1256, 33] width 40 height 27
